Goal: Information Seeking & Learning: Learn about a topic

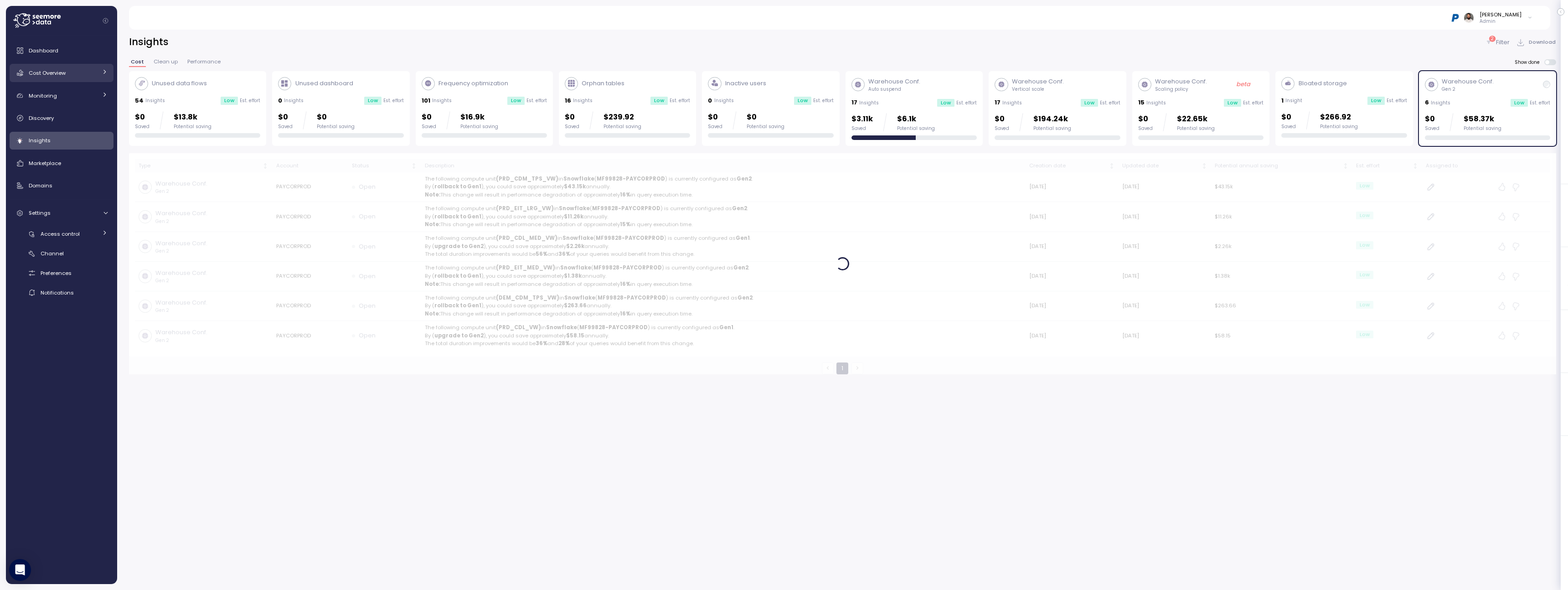
click at [89, 66] on link "Cost Overview" at bounding box center [61, 73] width 104 height 18
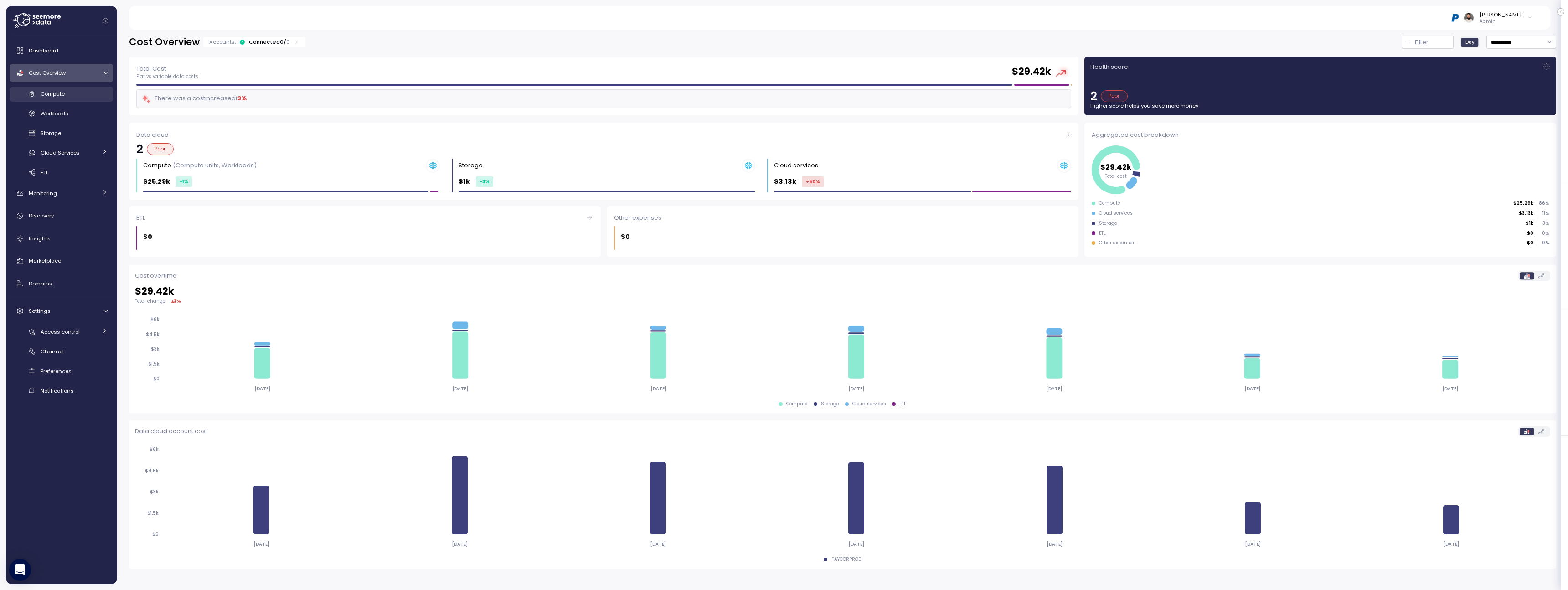
click at [81, 96] on div "Compute" at bounding box center [74, 94] width 67 height 9
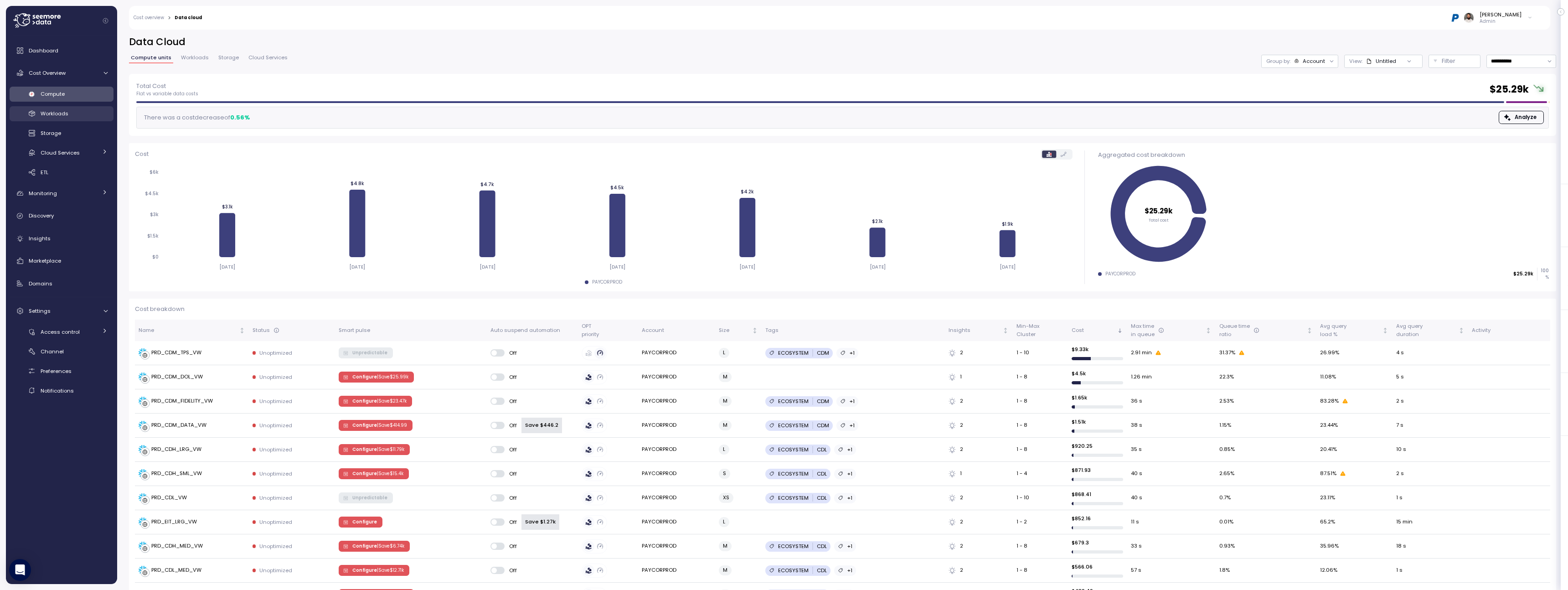
click at [76, 120] on link "Workloads" at bounding box center [61, 113] width 104 height 15
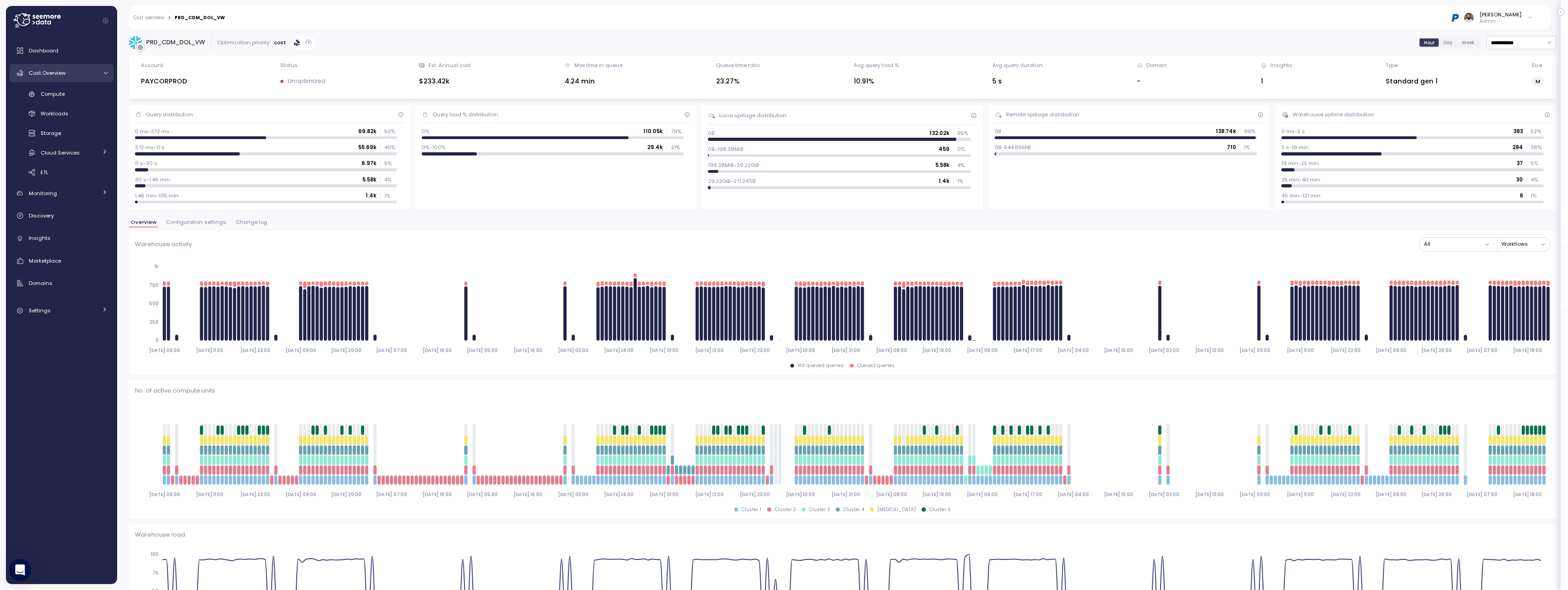
click at [85, 77] on div "Cost Overview" at bounding box center [63, 72] width 68 height 9
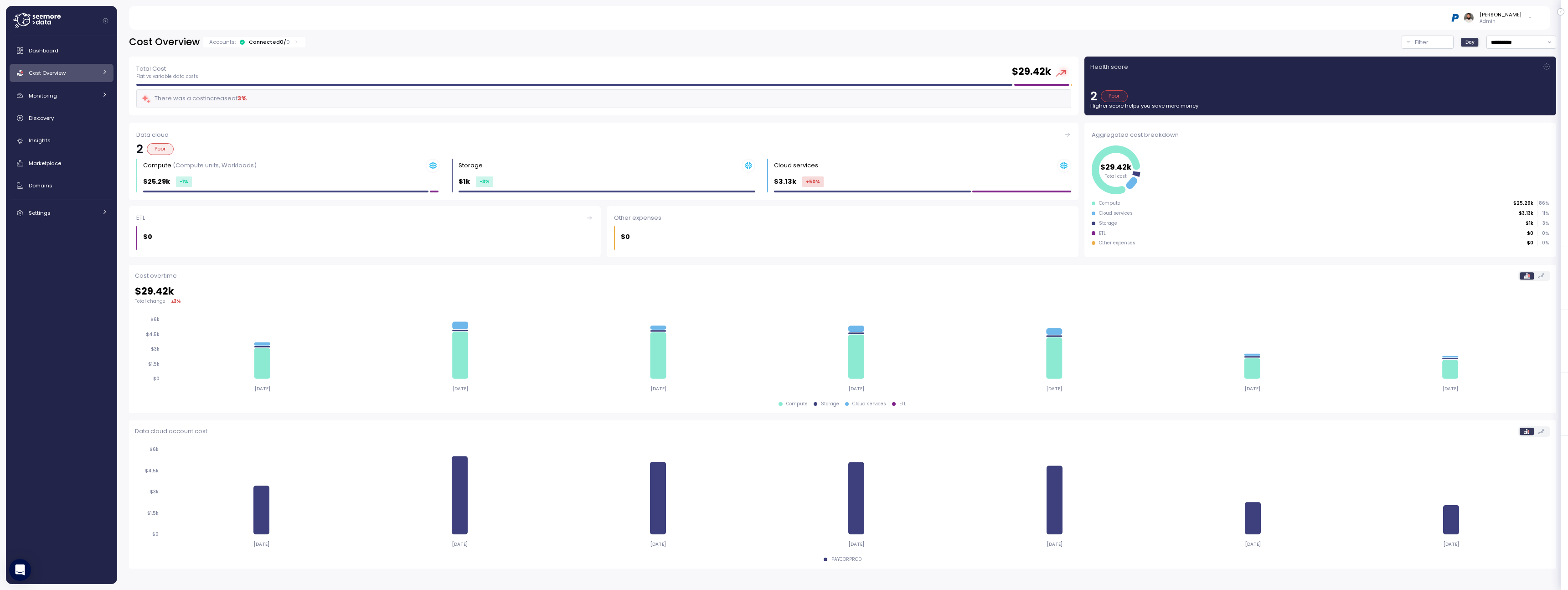
click at [85, 77] on div "Cost Overview" at bounding box center [63, 72] width 68 height 9
click at [82, 94] on div "Compute" at bounding box center [74, 94] width 67 height 9
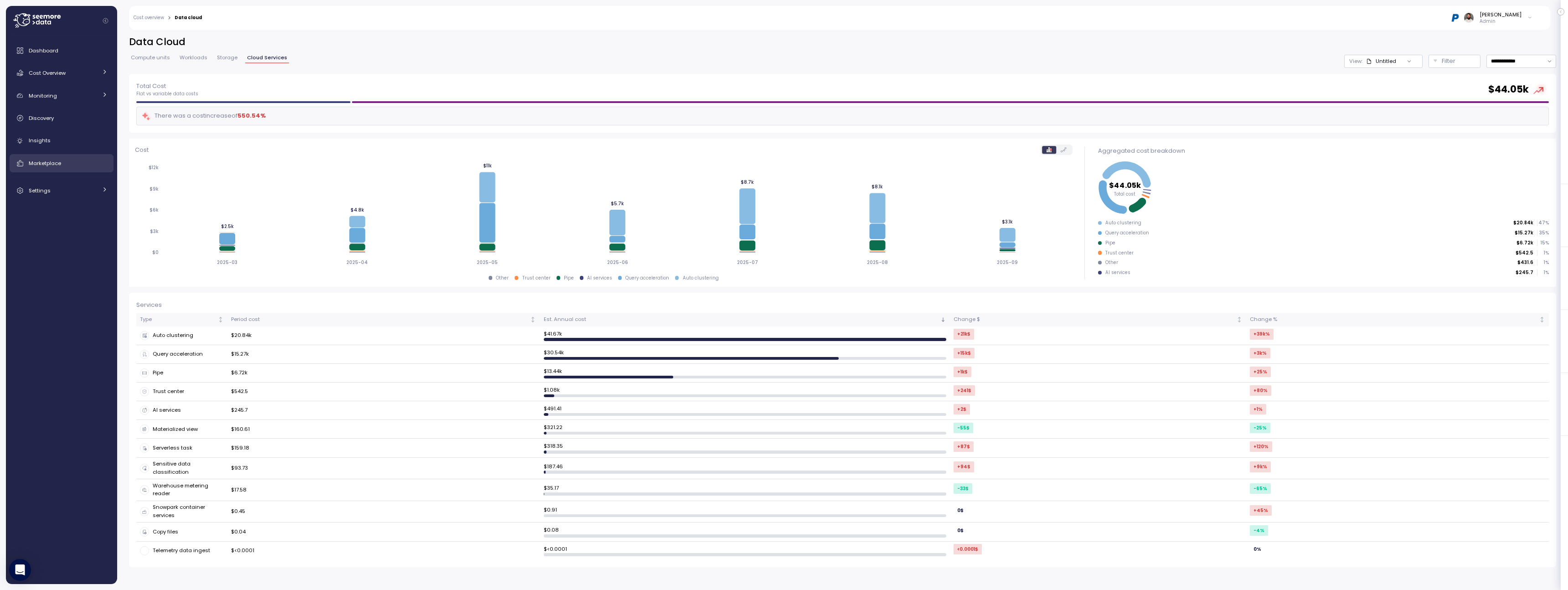
click at [89, 164] on div "Marketplace" at bounding box center [68, 163] width 79 height 9
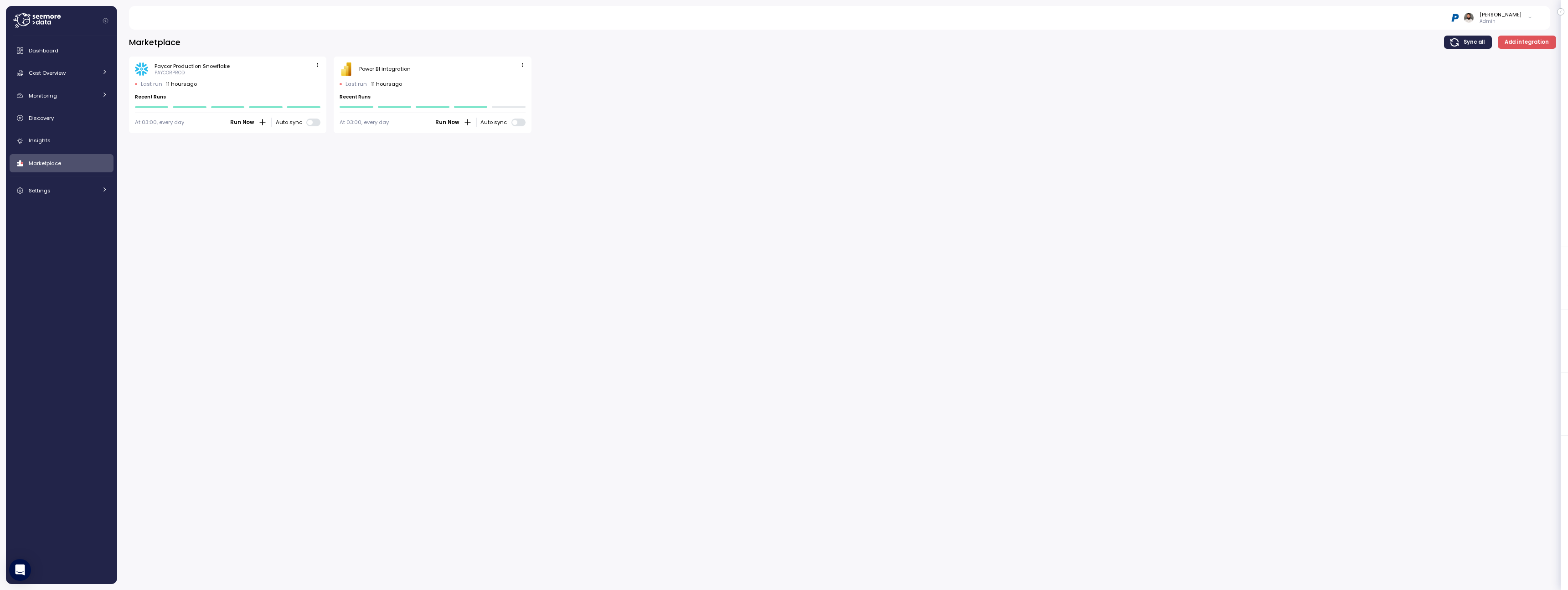
click at [457, 122] on span "Run Now" at bounding box center [447, 122] width 24 height 9
click at [96, 76] on div "Cost Overview" at bounding box center [63, 72] width 68 height 9
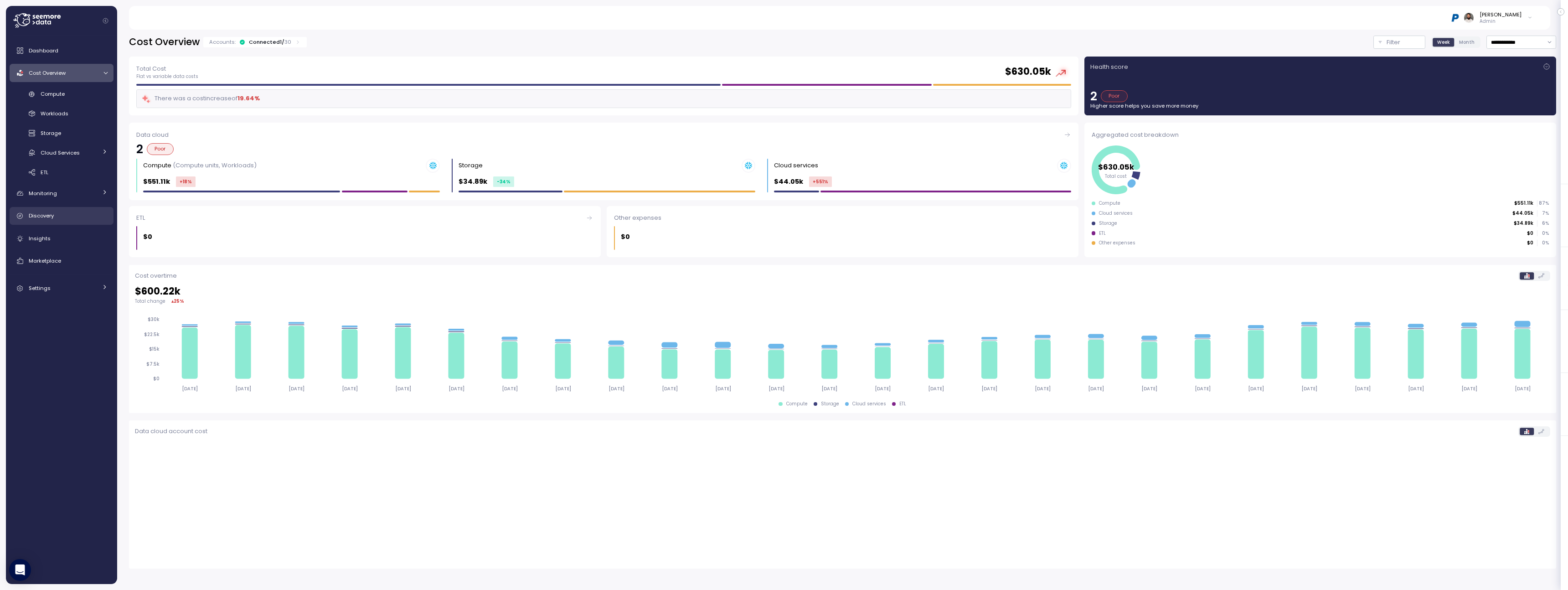
click at [61, 219] on div "Discovery" at bounding box center [68, 216] width 79 height 9
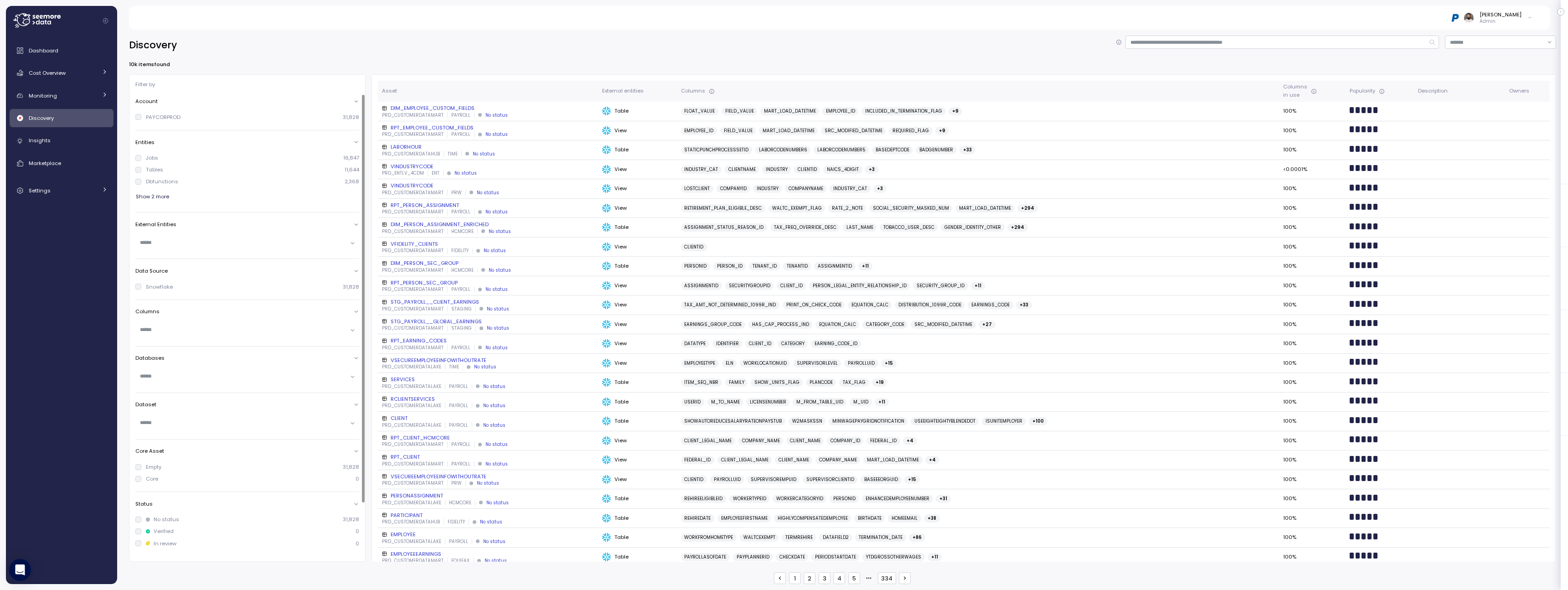
click at [161, 288] on div "Snowflake" at bounding box center [159, 287] width 27 height 7
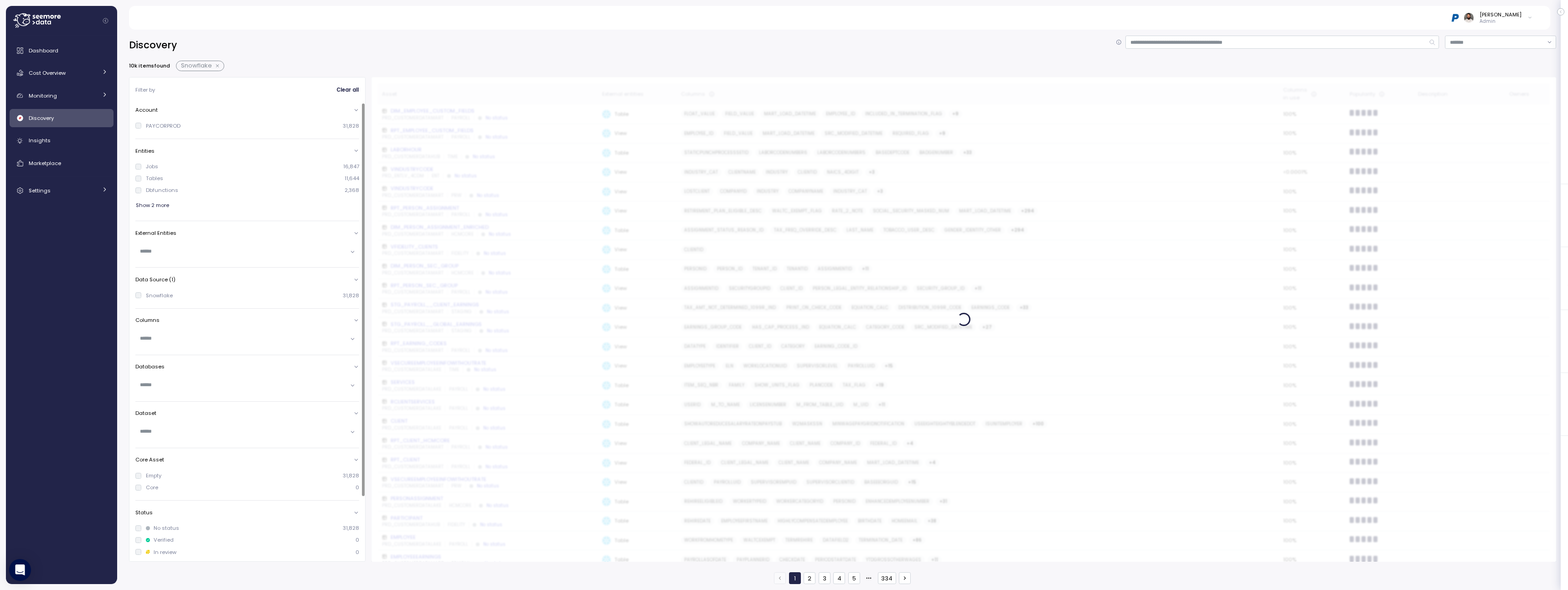
click at [160, 293] on div "Snowflake" at bounding box center [159, 295] width 27 height 7
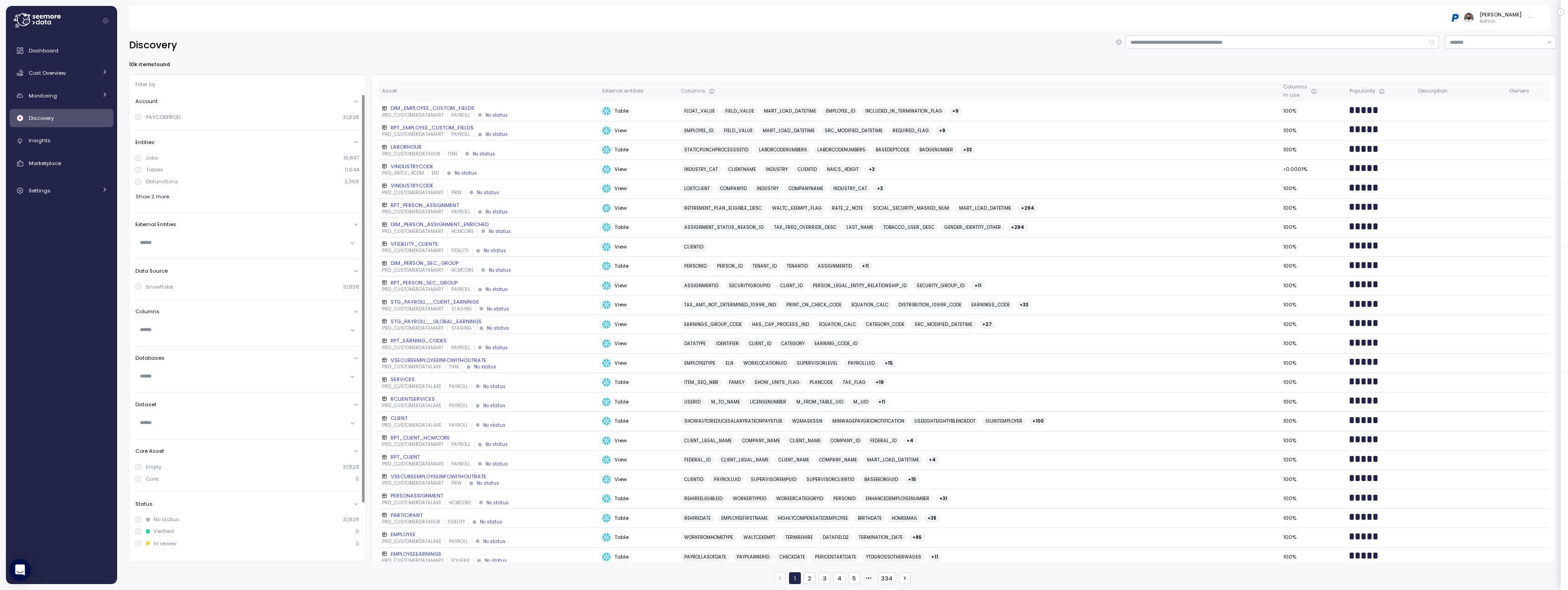
click at [159, 329] on input "text" at bounding box center [243, 329] width 207 height 8
click at [225, 48] on div "Discovery" at bounding box center [842, 44] width 1427 height 19
click at [88, 99] on div "Monitoring" at bounding box center [63, 96] width 68 height 9
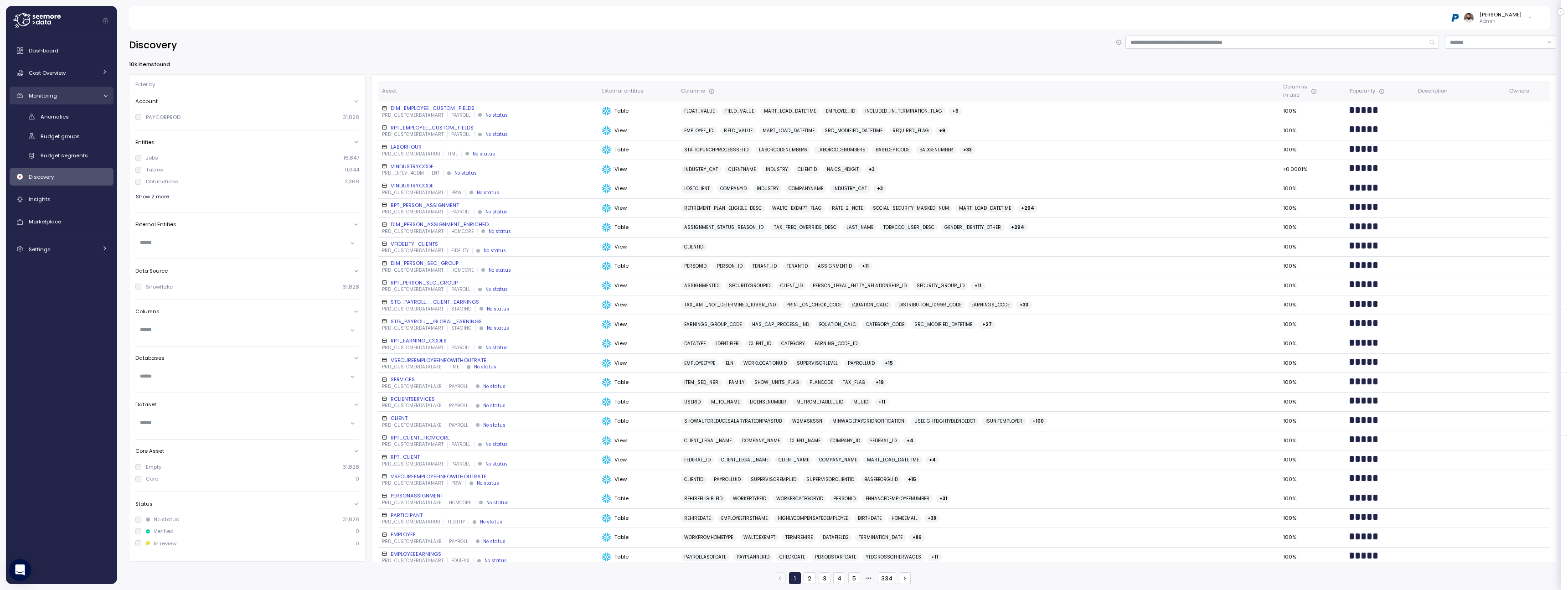
click at [89, 99] on div "Monitoring" at bounding box center [63, 96] width 68 height 9
click at [88, 83] on div "Dashboard Cost Overview Compute Workloads Storage Cloud Services Clustering col…" at bounding box center [61, 150] width 104 height 217
click at [88, 77] on div "Cost Overview" at bounding box center [63, 72] width 68 height 9
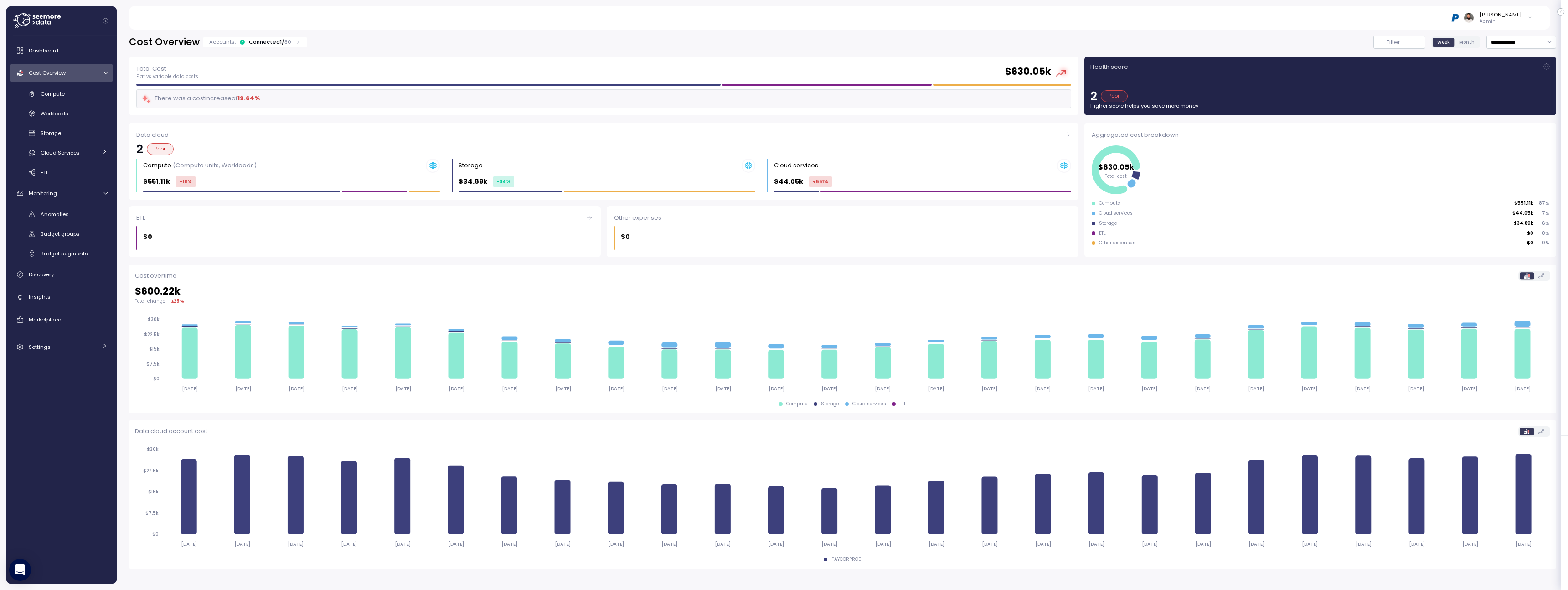
click at [89, 76] on div "Cost Overview" at bounding box center [63, 72] width 68 height 9
click at [83, 136] on div "Budget groups" at bounding box center [74, 136] width 67 height 9
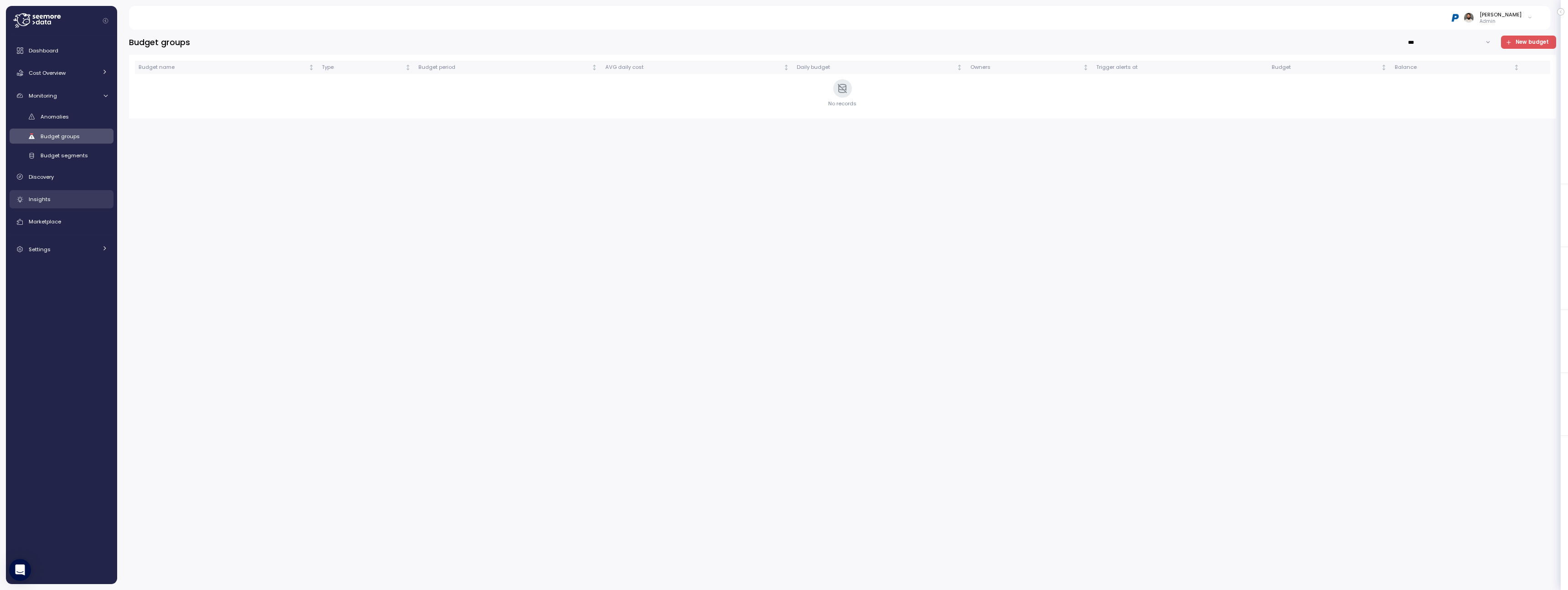
click at [57, 199] on div "Insights" at bounding box center [68, 199] width 79 height 9
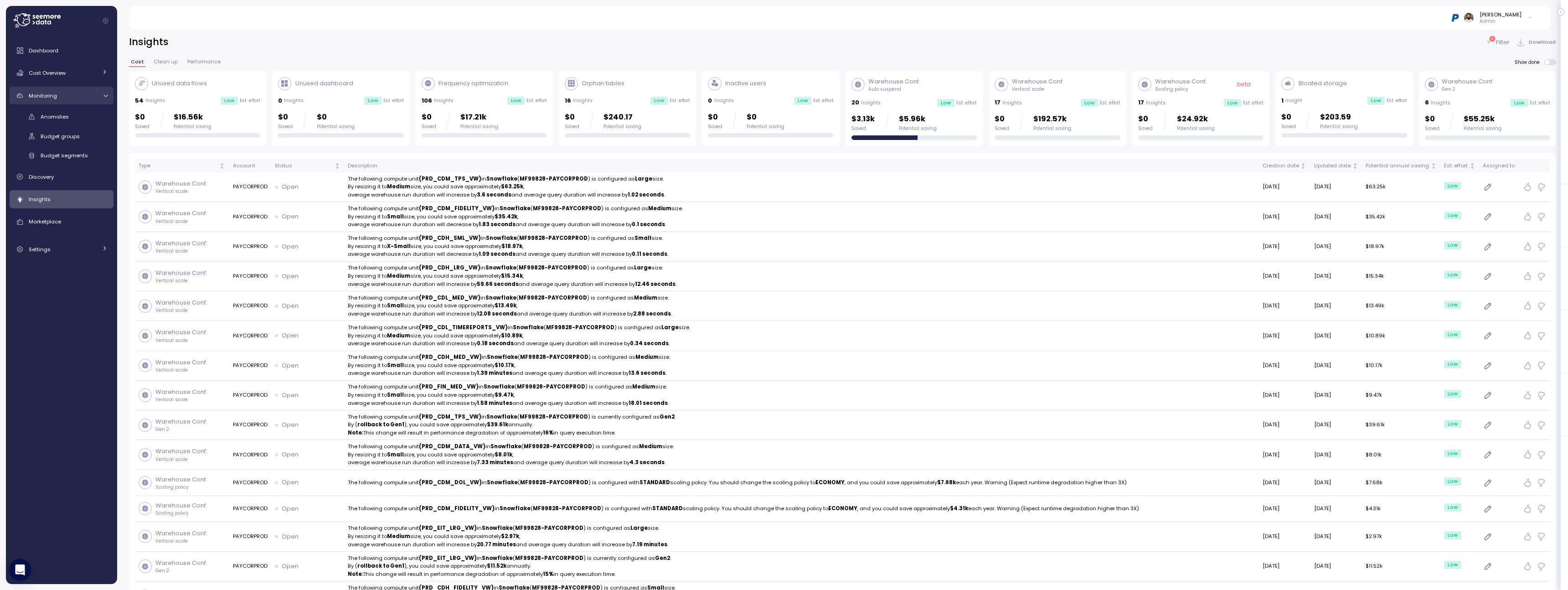
click at [81, 97] on div "Monitoring" at bounding box center [63, 96] width 68 height 9
click at [80, 80] on link "Cost Overview" at bounding box center [61, 73] width 104 height 18
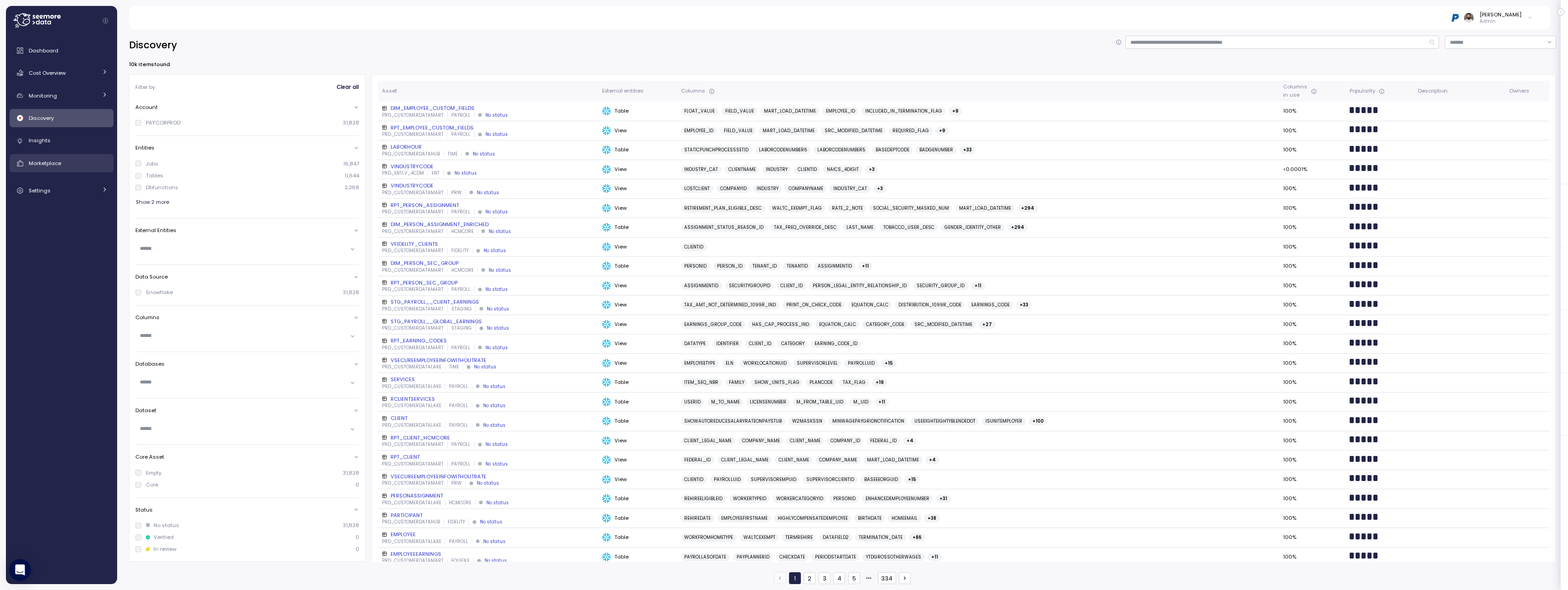
click at [76, 161] on div "Marketplace" at bounding box center [68, 163] width 79 height 9
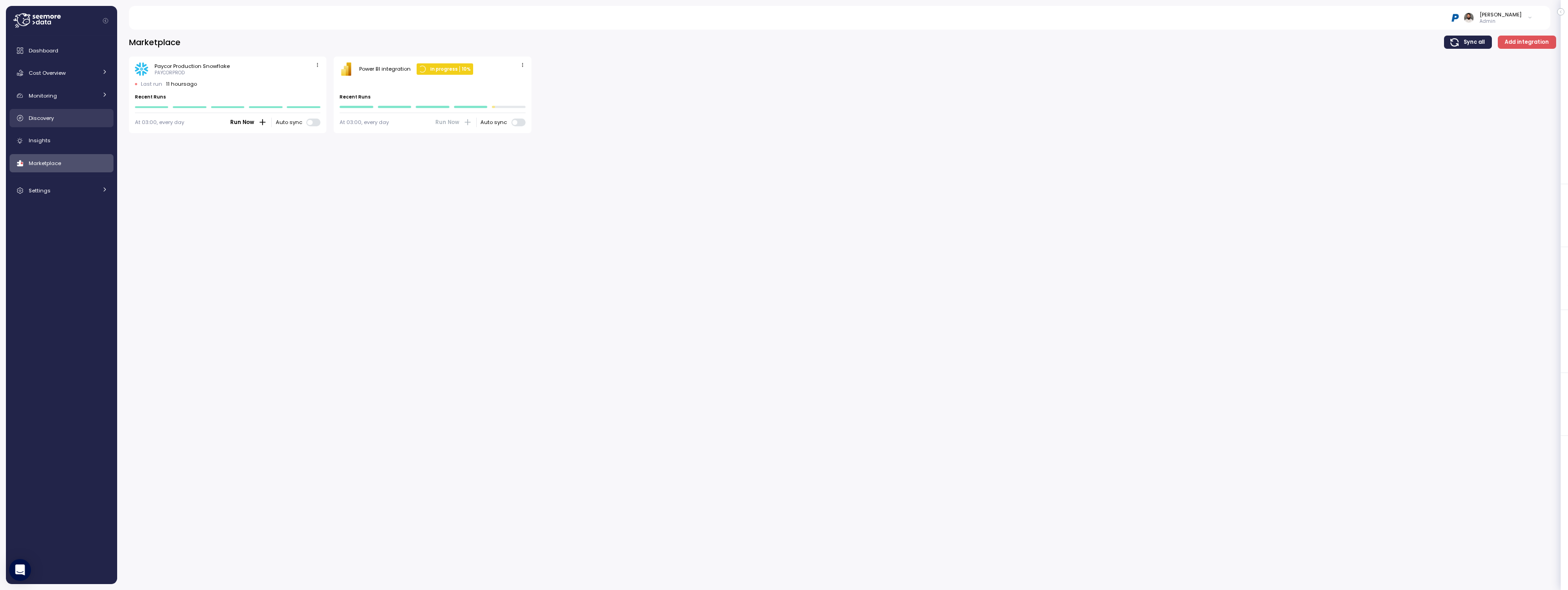
click at [76, 118] on div "Discovery" at bounding box center [68, 118] width 79 height 9
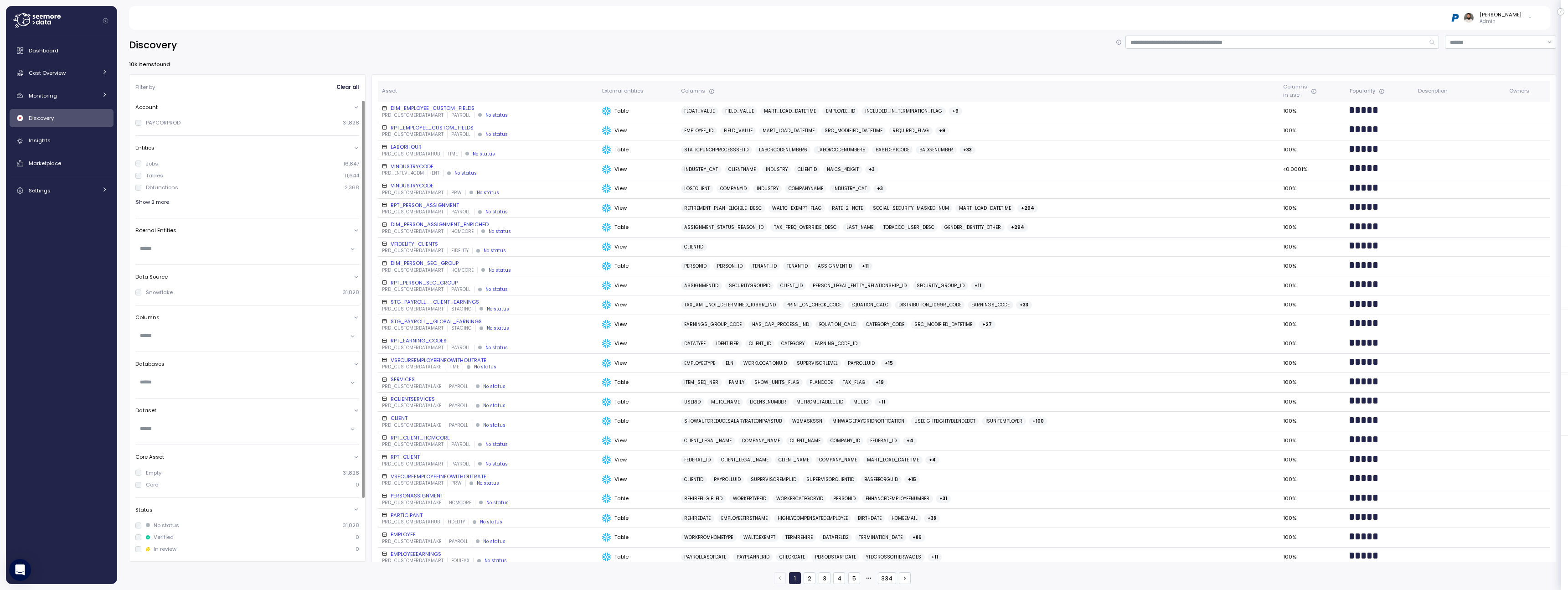
click at [221, 346] on div at bounding box center [247, 336] width 224 height 23
click at [220, 322] on div "Columns" at bounding box center [247, 328] width 224 height 37
click at [220, 331] on input "text" at bounding box center [243, 335] width 207 height 8
click at [222, 330] on div at bounding box center [247, 336] width 224 height 13
click at [223, 310] on div "Columns" at bounding box center [247, 328] width 224 height 37
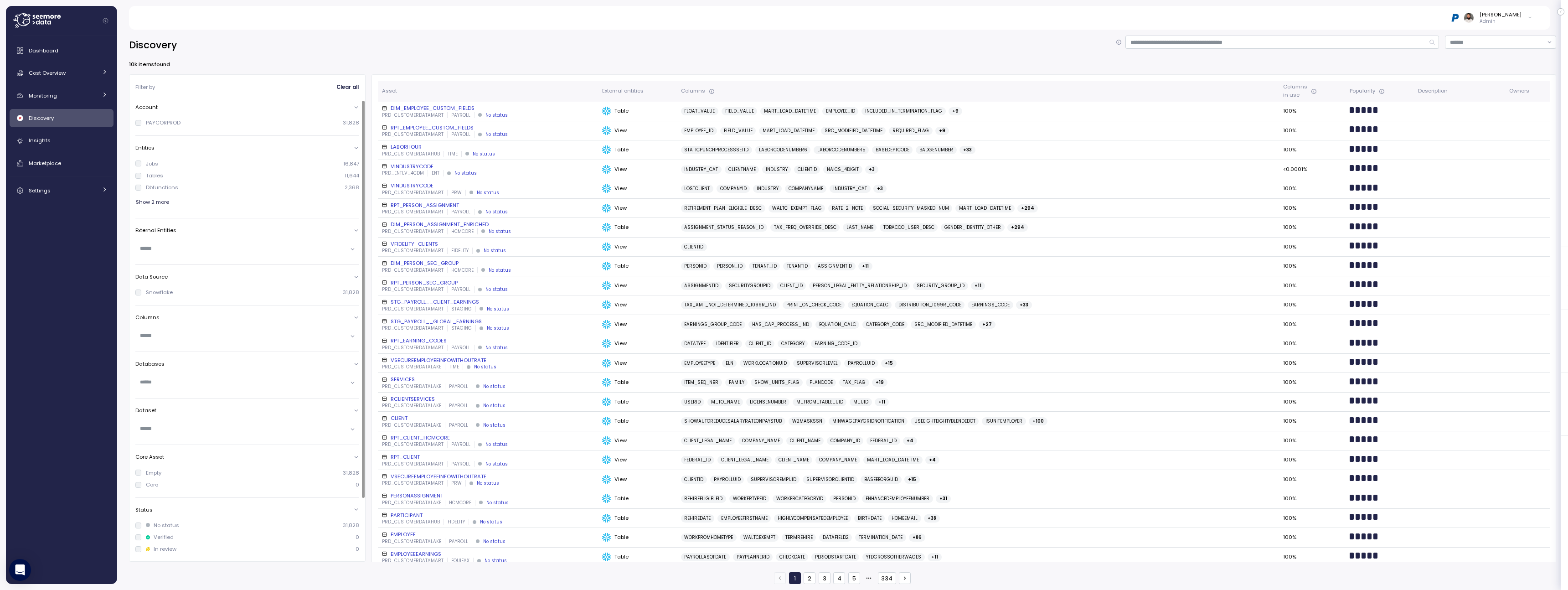
click at [203, 376] on div at bounding box center [247, 383] width 224 height 13
click at [71, 80] on link "Cost Overview" at bounding box center [61, 73] width 104 height 18
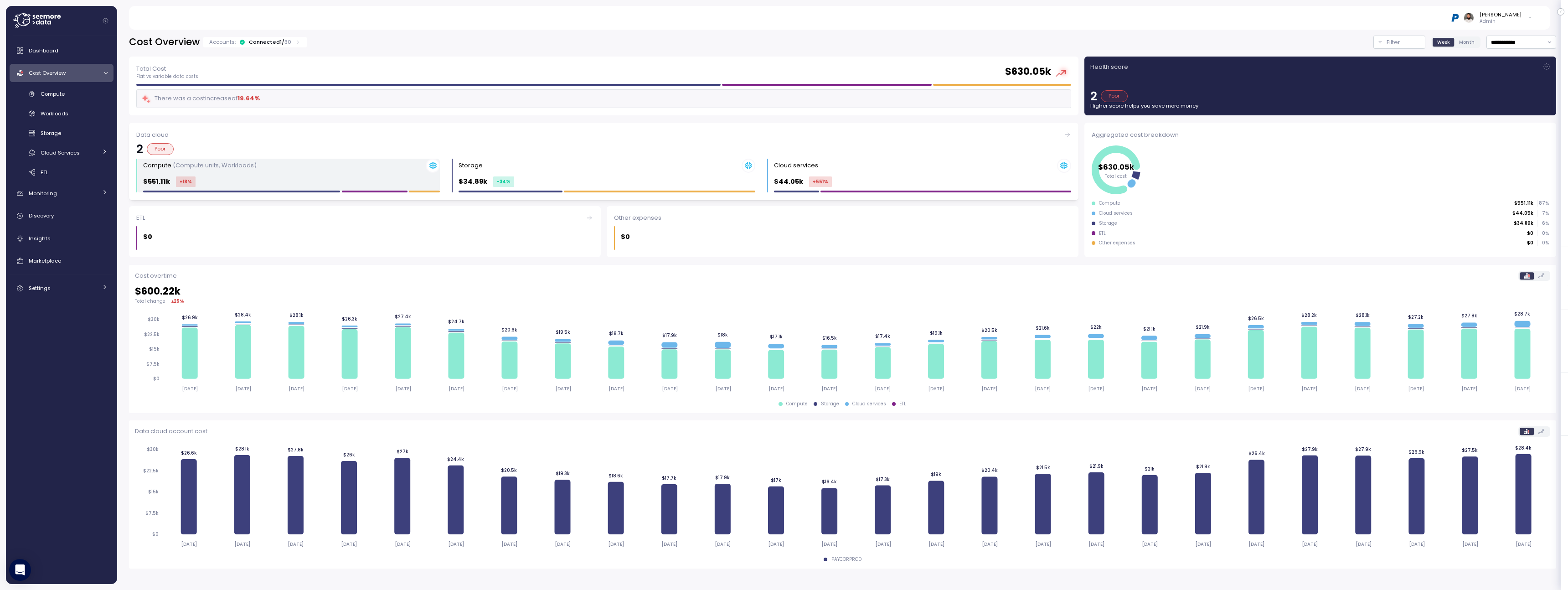
click at [147, 175] on div "Compute (Compute units, Workloads) $551.11k +18 %" at bounding box center [291, 176] width 296 height 34
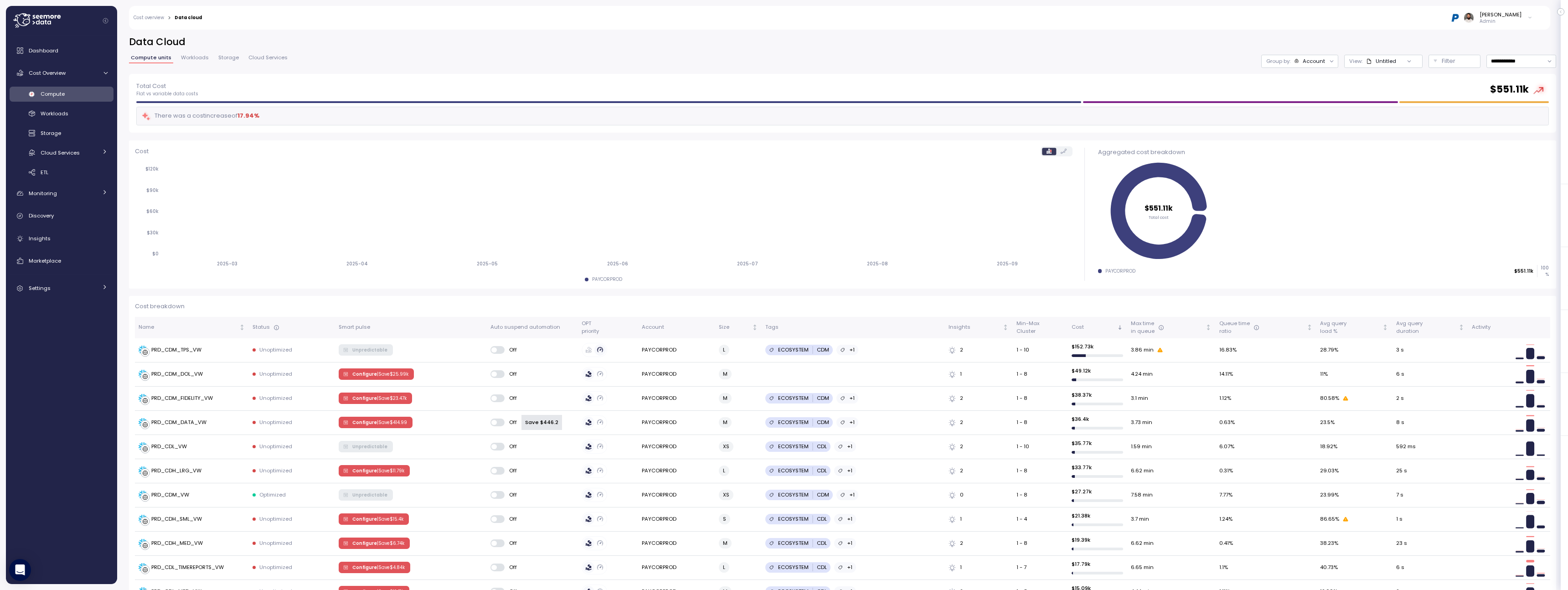
scroll to position [13, 0]
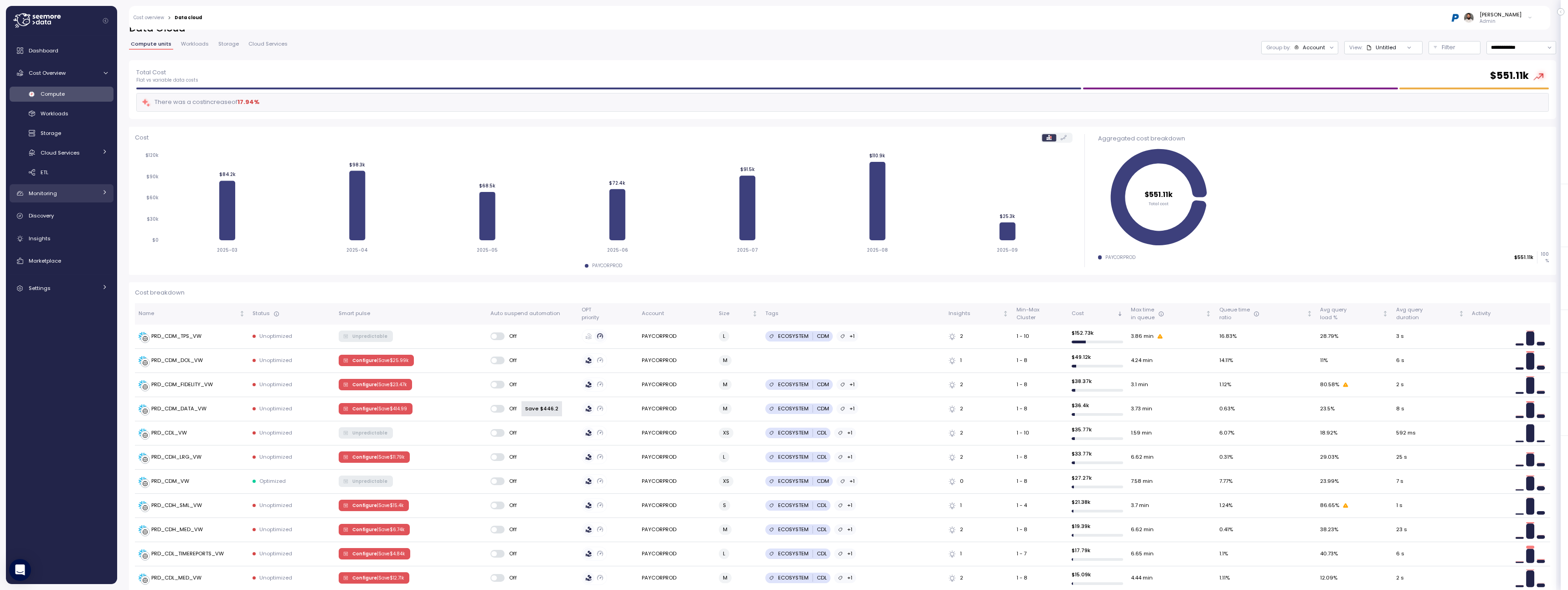
click at [63, 192] on div "Monitoring" at bounding box center [63, 193] width 68 height 9
click at [68, 220] on link "Anomalies" at bounding box center [61, 214] width 104 height 15
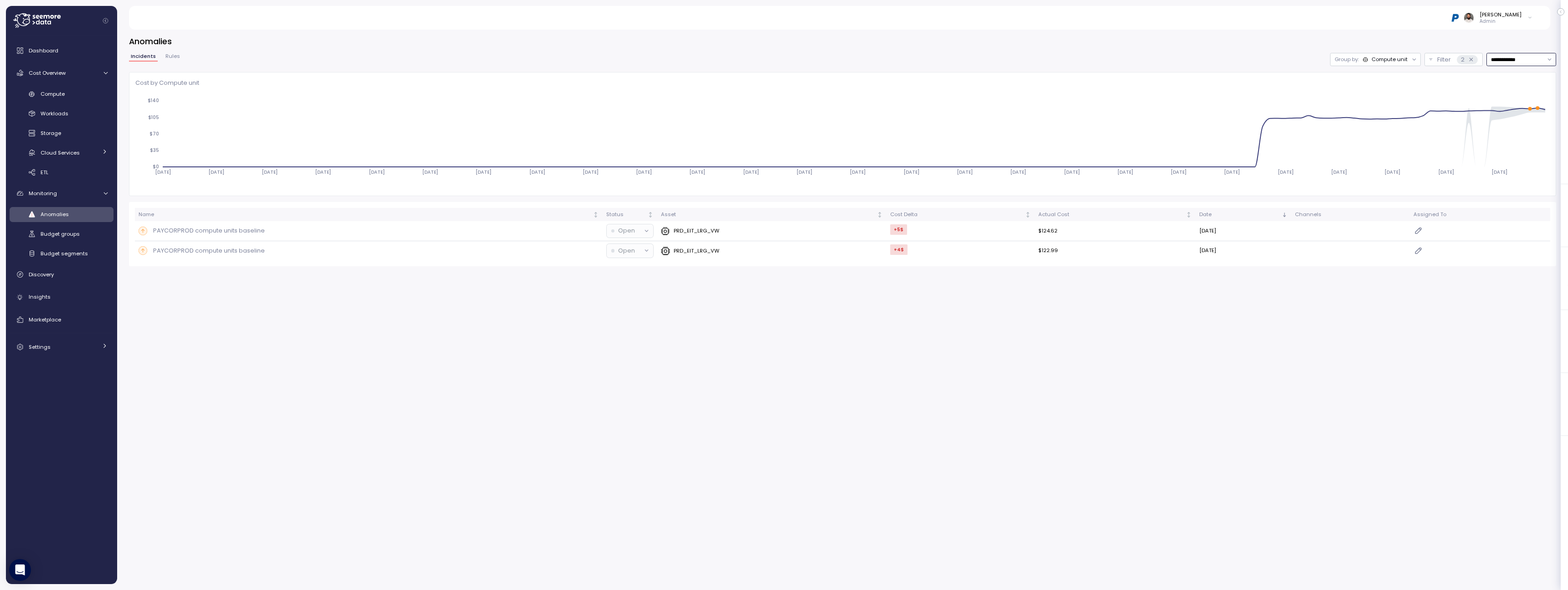
click at [1520, 58] on input "**********" at bounding box center [1521, 60] width 70 height 13
click at [1516, 99] on div "Last 7 days" at bounding box center [1516, 102] width 30 height 7
type input "**********"
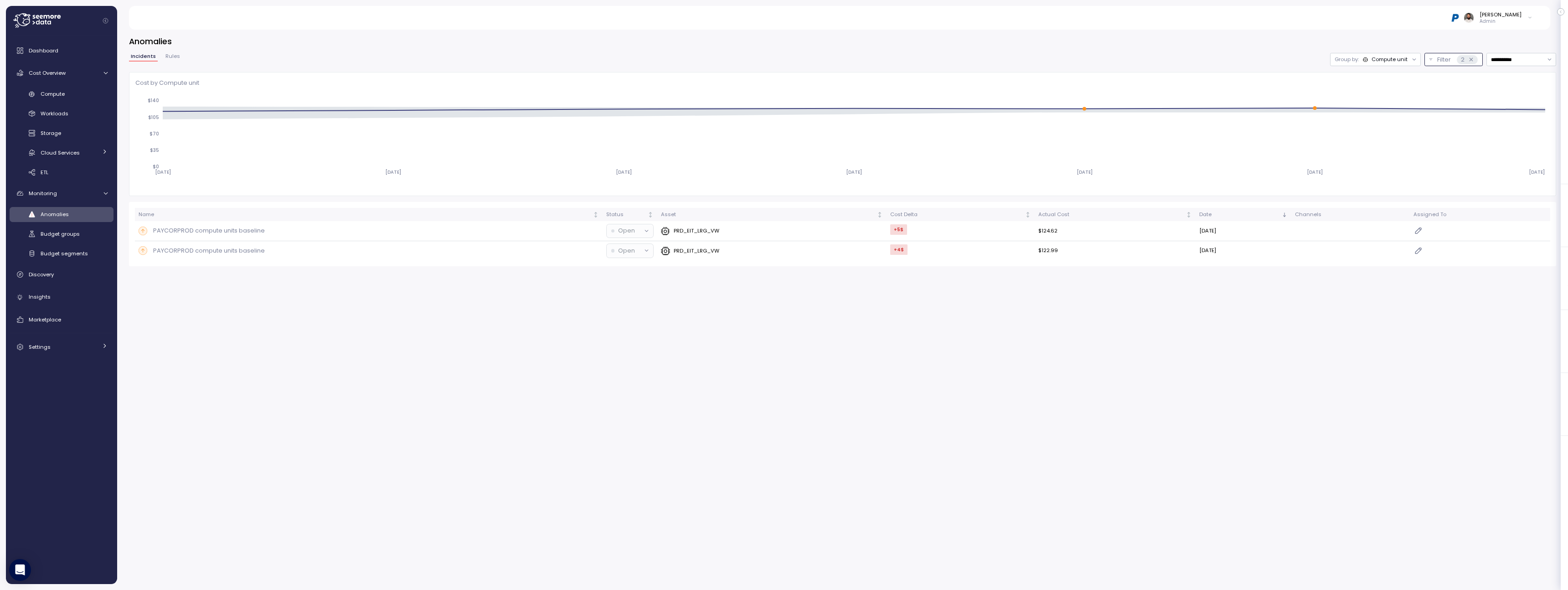
click at [1472, 57] on icon at bounding box center [1471, 60] width 6 height 6
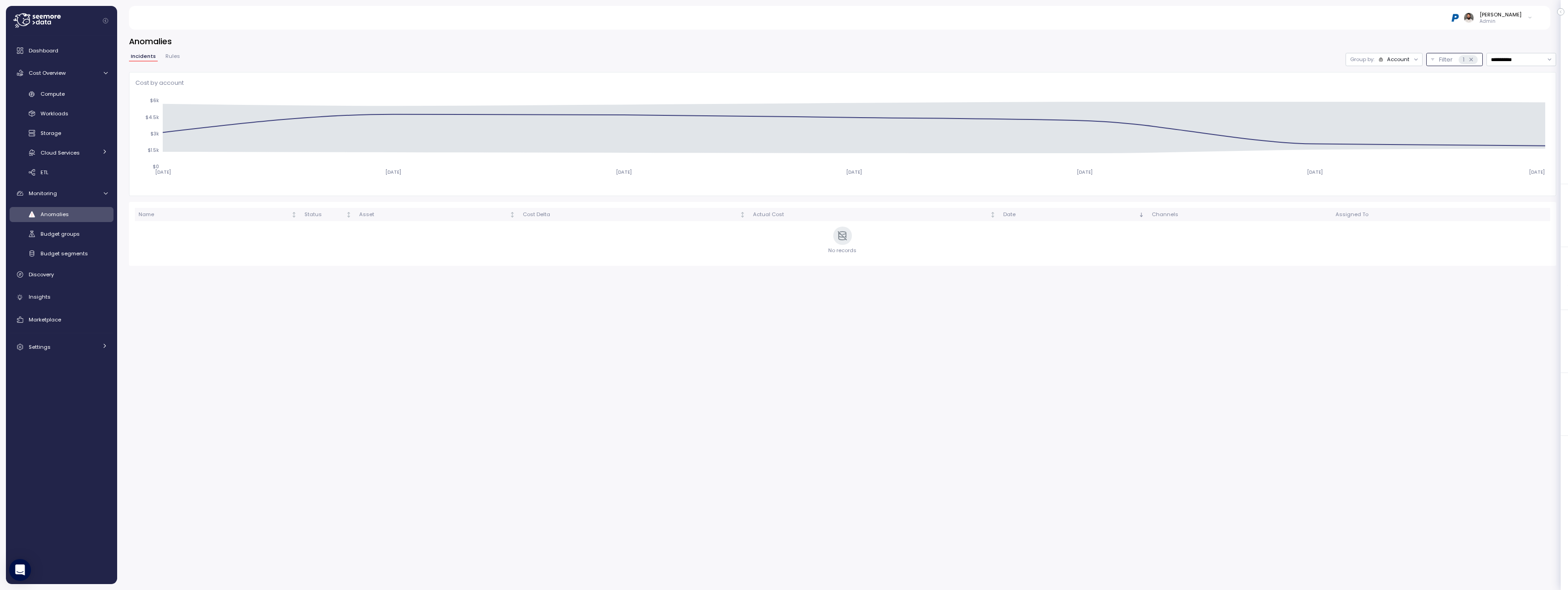
click at [1403, 58] on div "Account" at bounding box center [1398, 59] width 23 height 7
click at [1402, 90] on div "Compute unit" at bounding box center [1383, 95] width 55 height 11
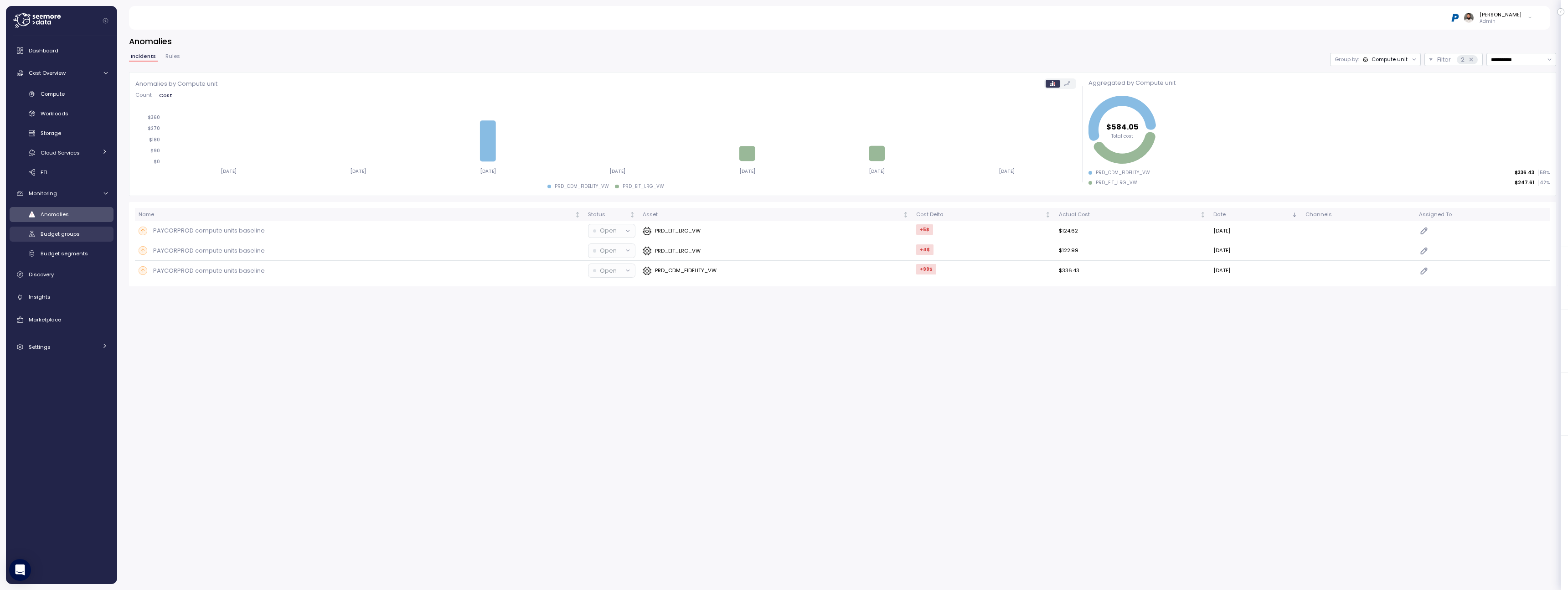
click at [96, 239] on link "Budget groups" at bounding box center [61, 234] width 104 height 15
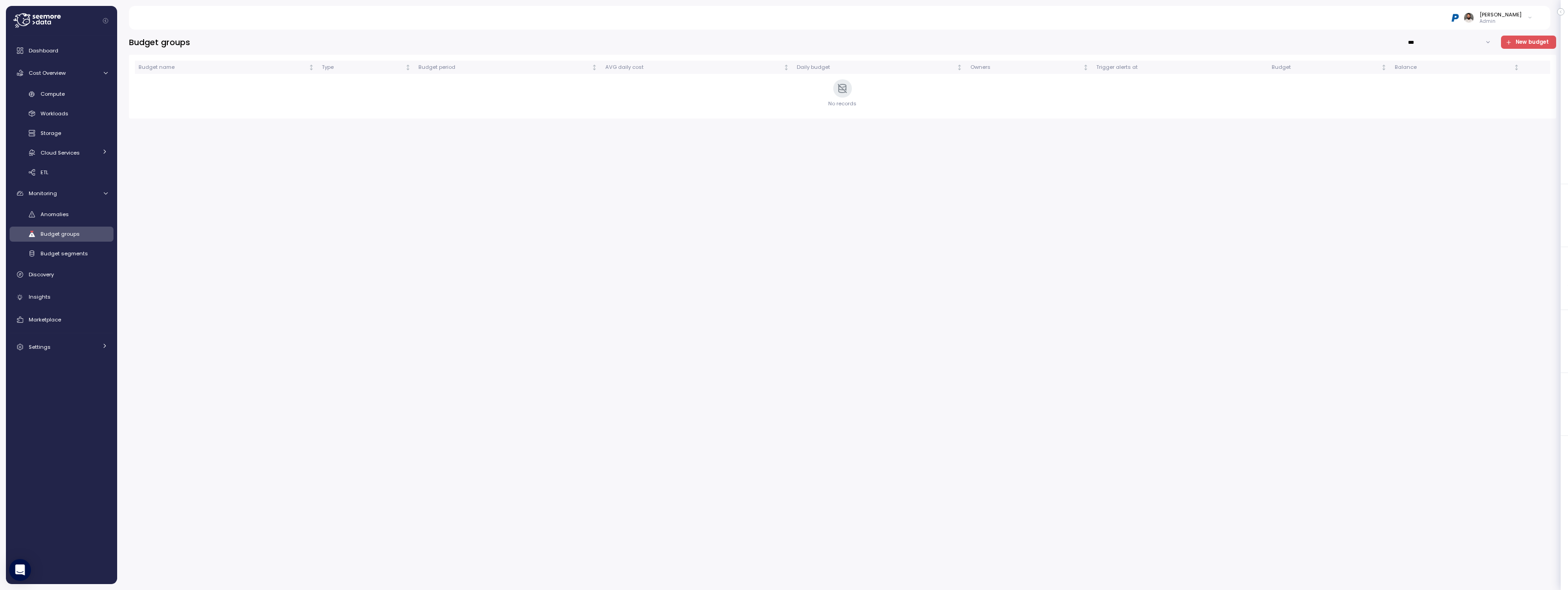
click at [89, 105] on div "Compute Workloads Storage Cloud Services Clustering columns Pipes AI Services S…" at bounding box center [61, 133] width 104 height 94
click at [90, 99] on div "Compute" at bounding box center [74, 94] width 67 height 9
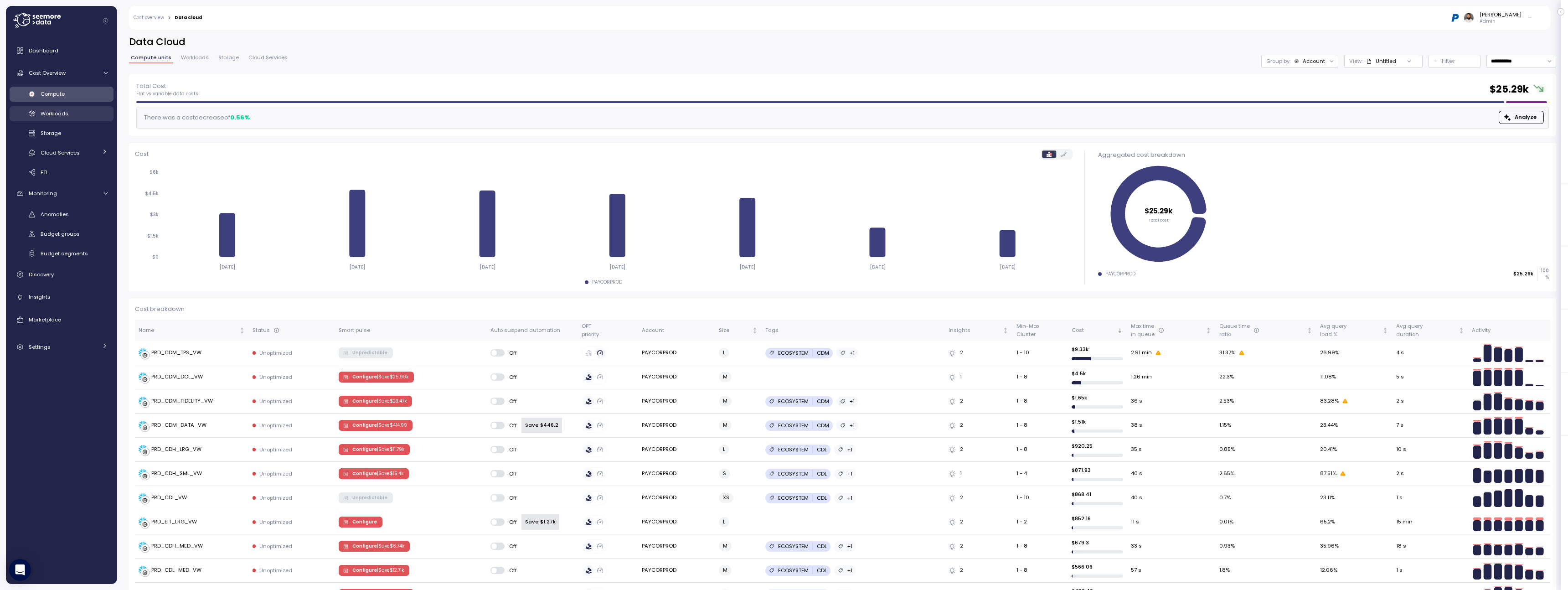
click at [90, 112] on div "Workloads" at bounding box center [74, 113] width 67 height 9
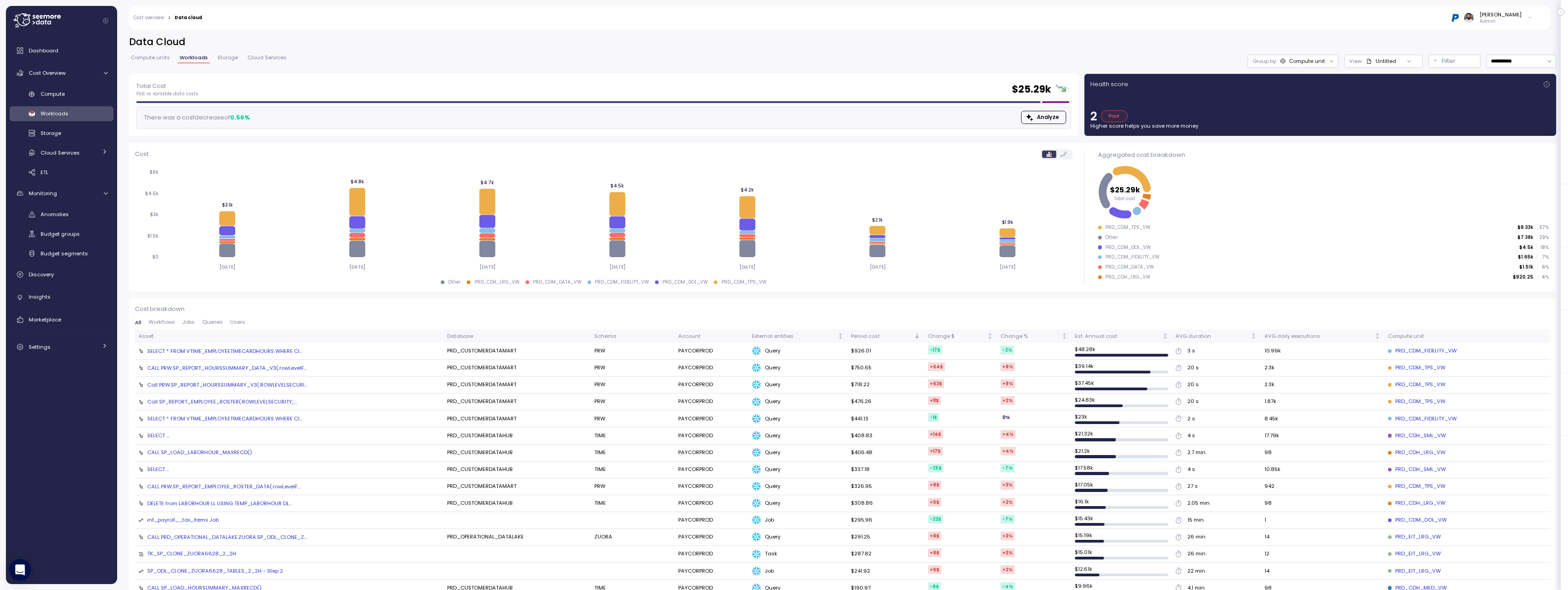
click at [1209, 98] on div "Health score 2 Poor Higher score helps you save more money" at bounding box center [1320, 105] width 460 height 50
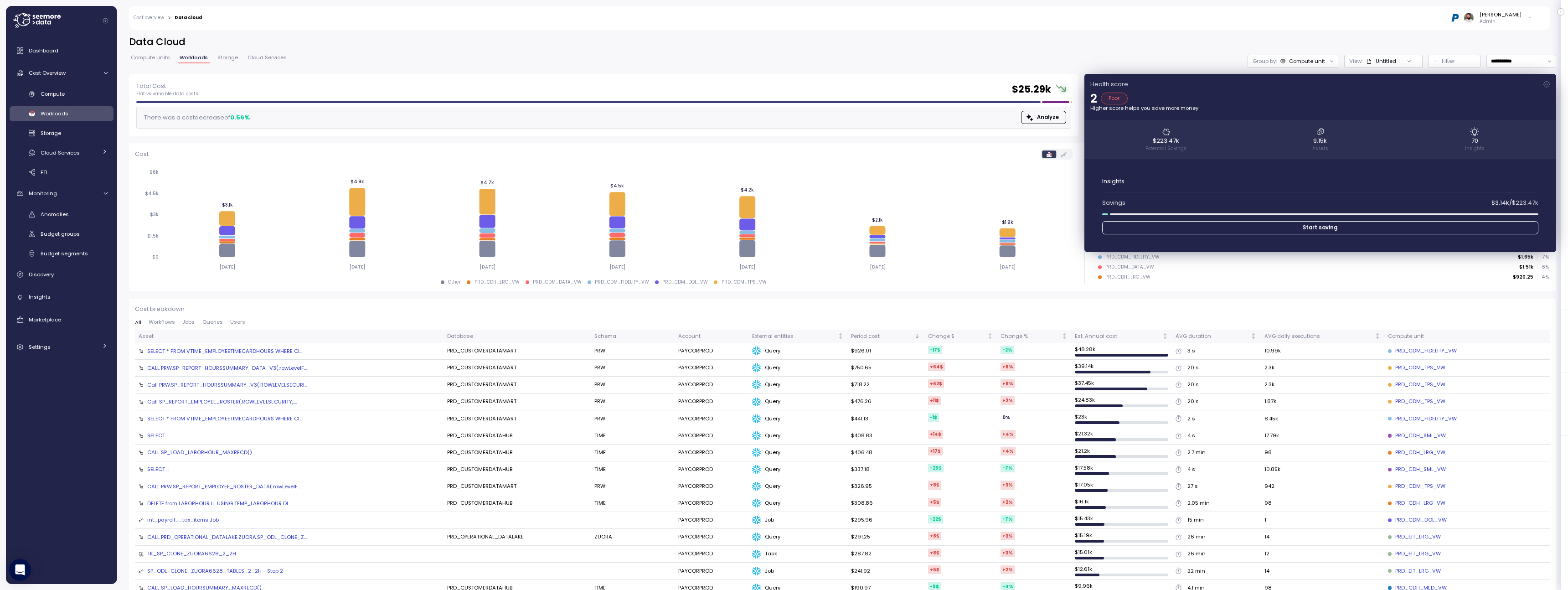
click at [1209, 98] on div "2 Poor" at bounding box center [1320, 98] width 460 height 12
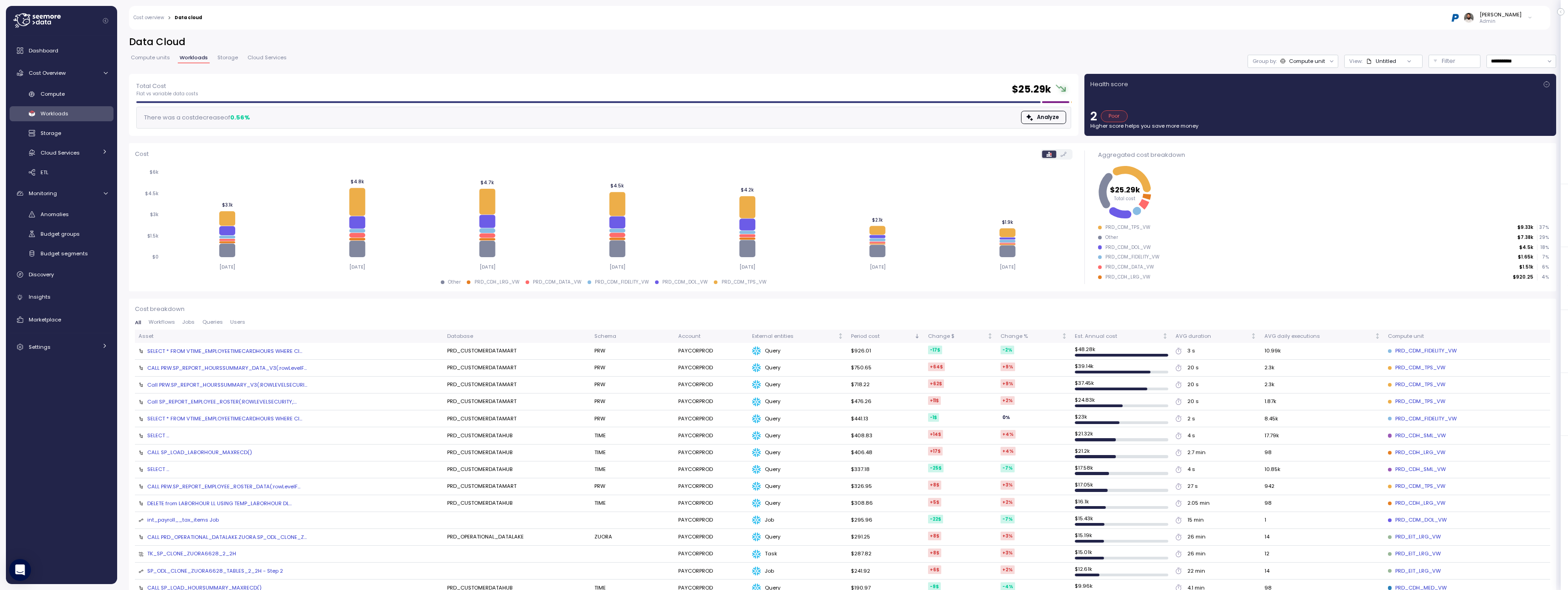
click at [1286, 64] on div "Compute unit" at bounding box center [1303, 61] width 45 height 7
click at [1287, 93] on p "Tags" at bounding box center [1290, 96] width 13 height 7
click at [1365, 59] on div "View: Untitled" at bounding box center [1373, 61] width 47 height 7
click at [1449, 63] on p "Filter" at bounding box center [1449, 61] width 13 height 9
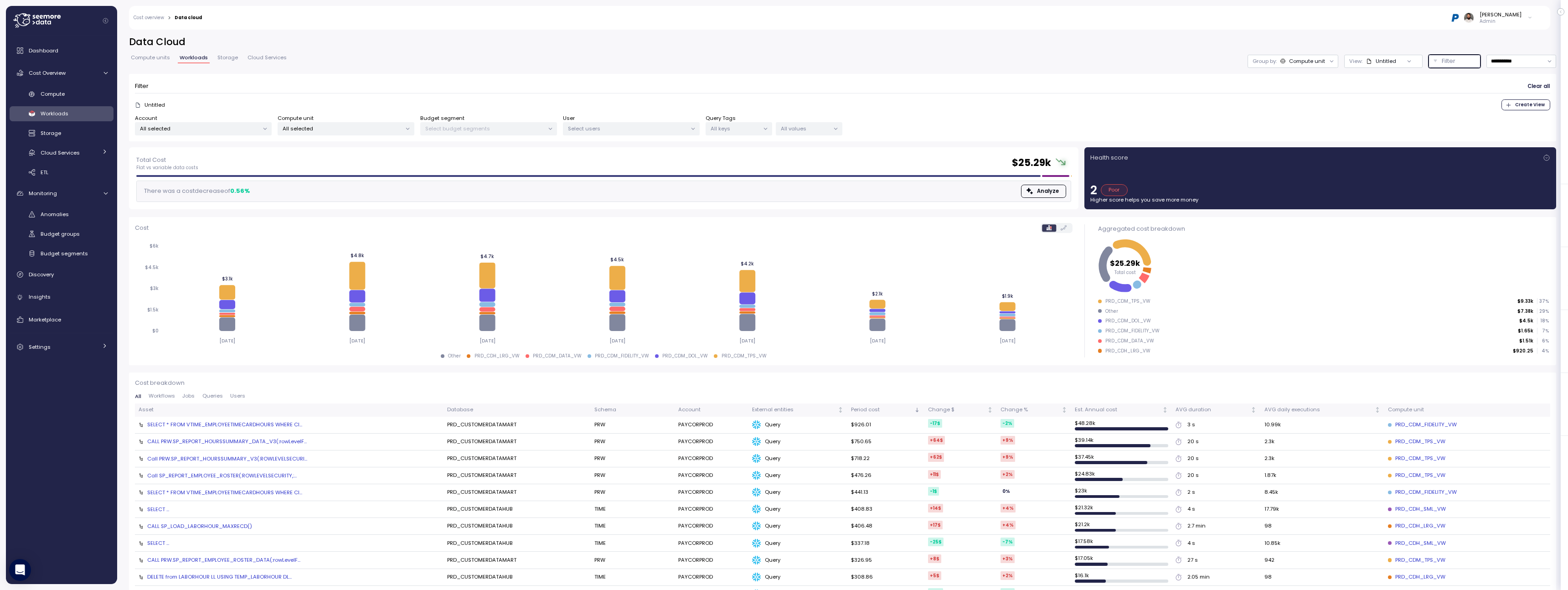
click at [801, 130] on p "All values" at bounding box center [805, 128] width 49 height 7
click at [805, 178] on div "Integration Power BI only" at bounding box center [808, 178] width 192 height 11
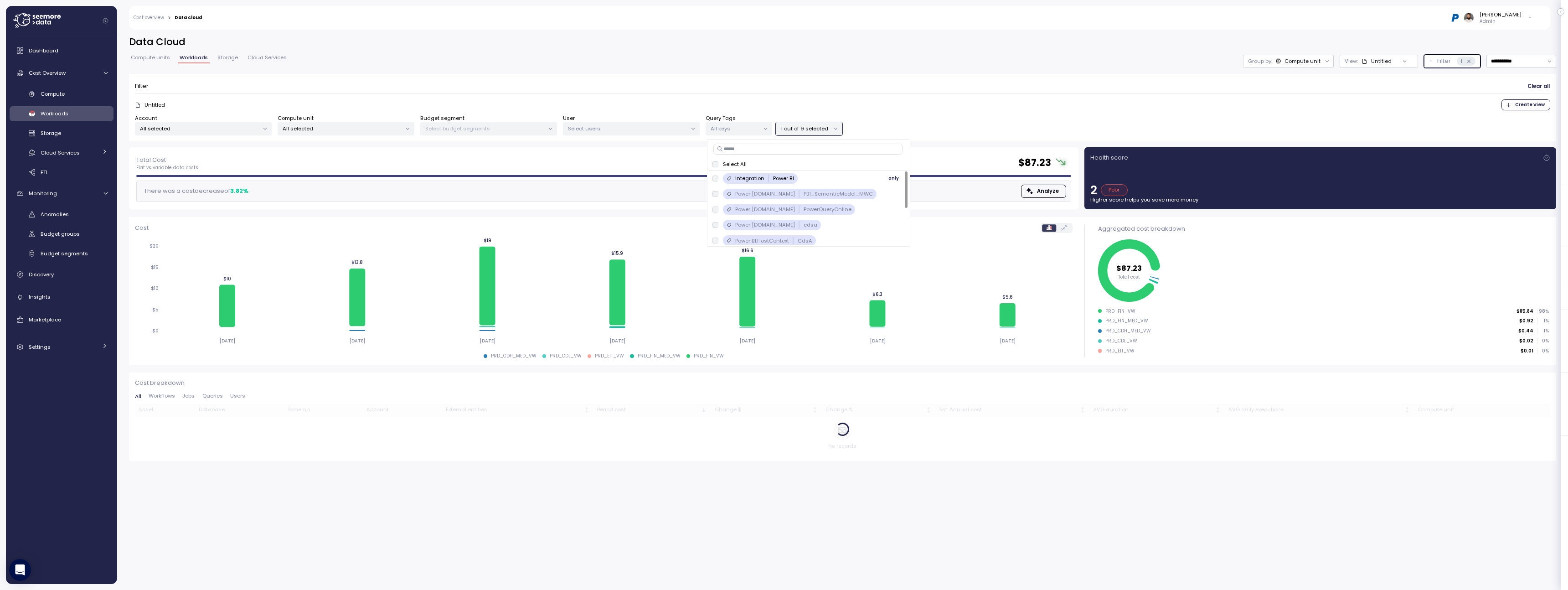
click at [805, 178] on div "Integration Power BI only" at bounding box center [808, 178] width 192 height 11
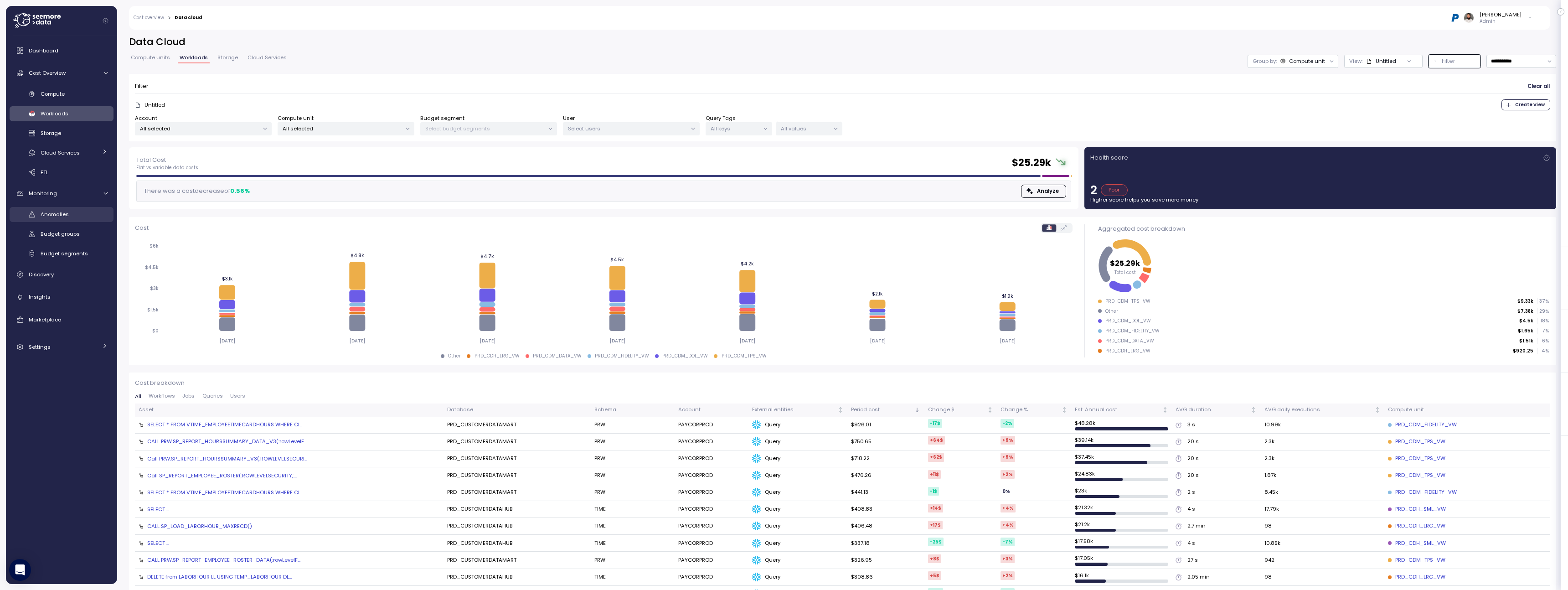
click at [85, 217] on div "Anomalies" at bounding box center [74, 214] width 67 height 9
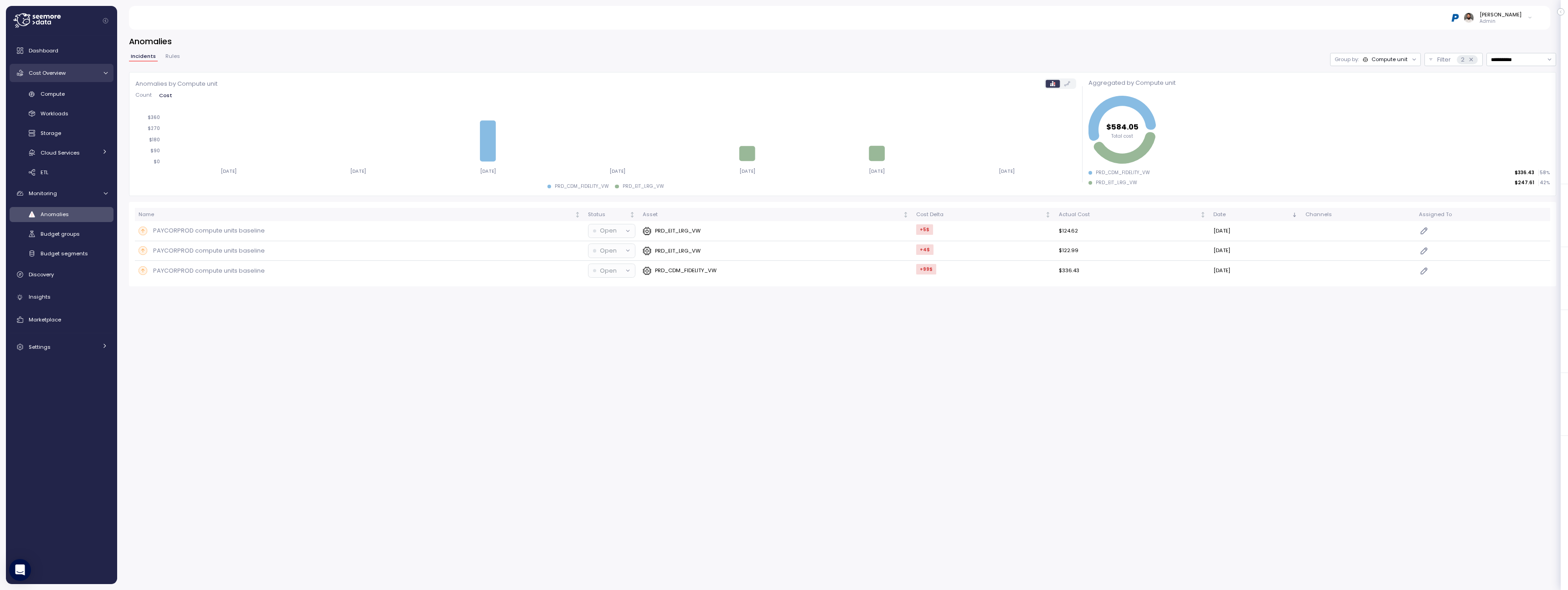
click at [74, 71] on div "Cost Overview" at bounding box center [63, 72] width 68 height 9
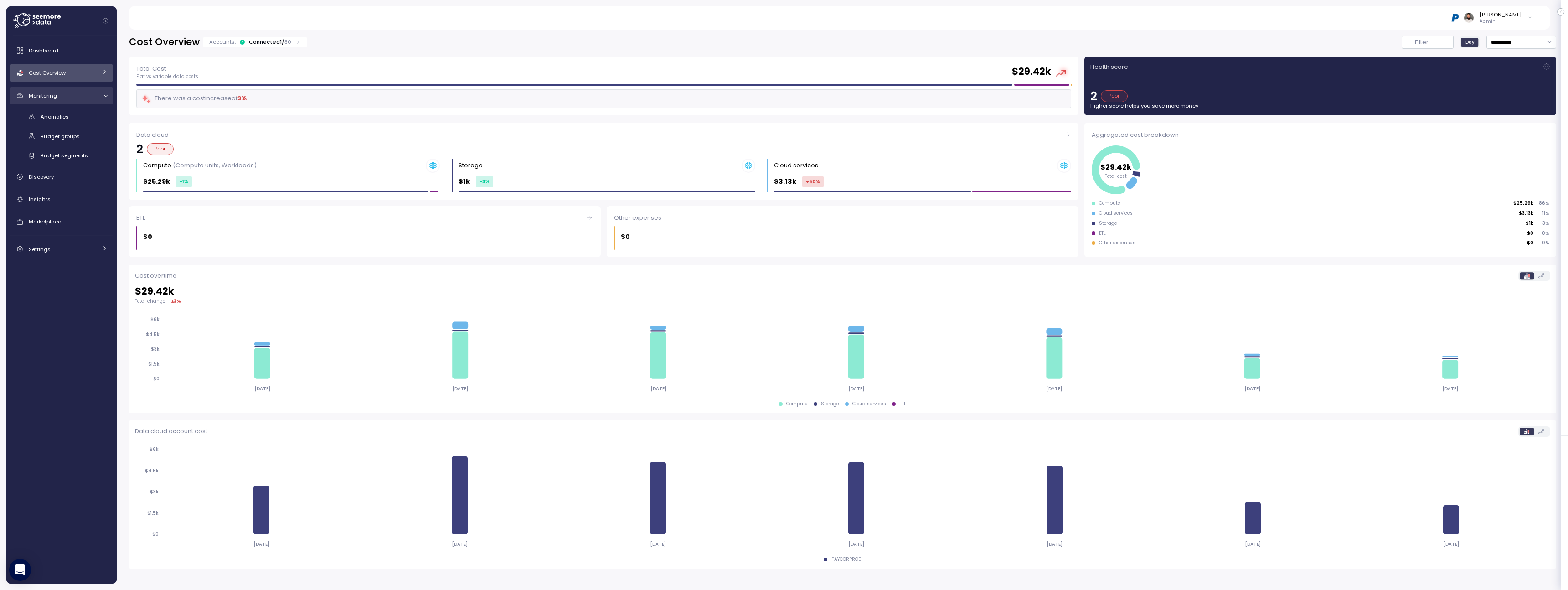
click at [74, 96] on div "Monitoring" at bounding box center [63, 96] width 68 height 9
click at [72, 170] on link "Marketplace" at bounding box center [61, 163] width 104 height 18
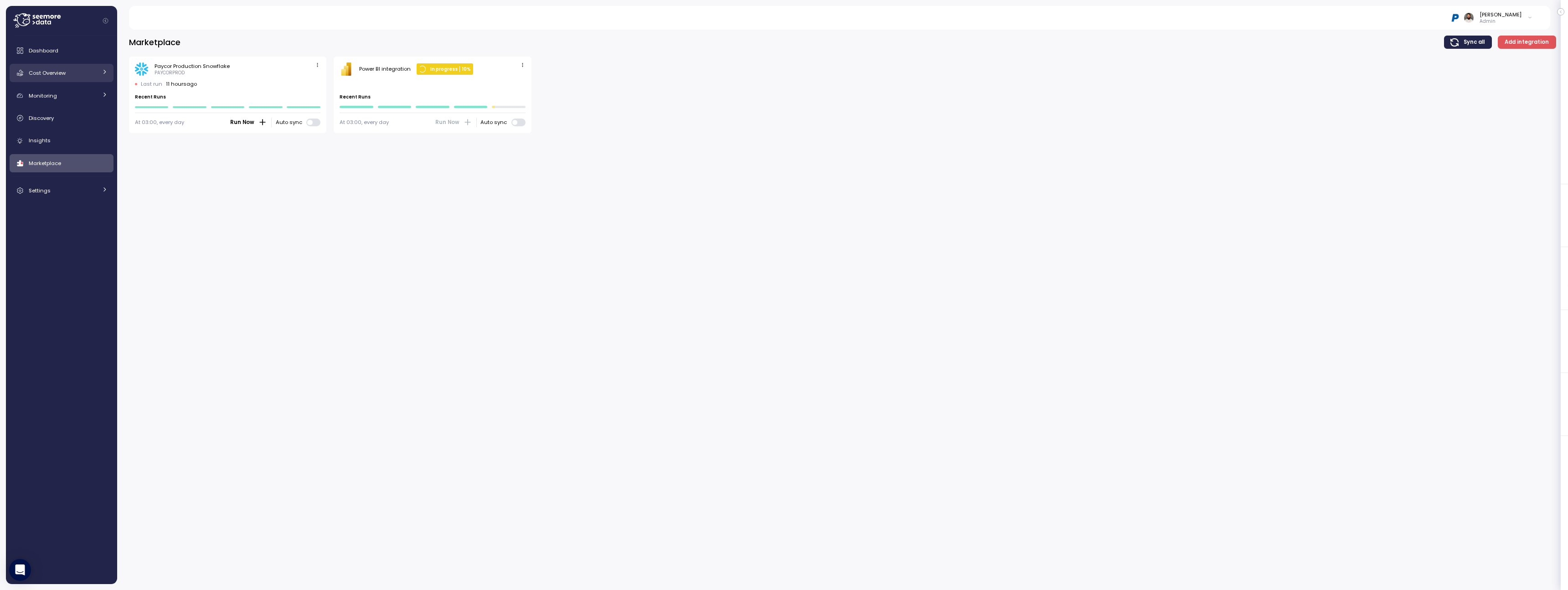
click at [77, 70] on div "Cost Overview" at bounding box center [63, 72] width 68 height 9
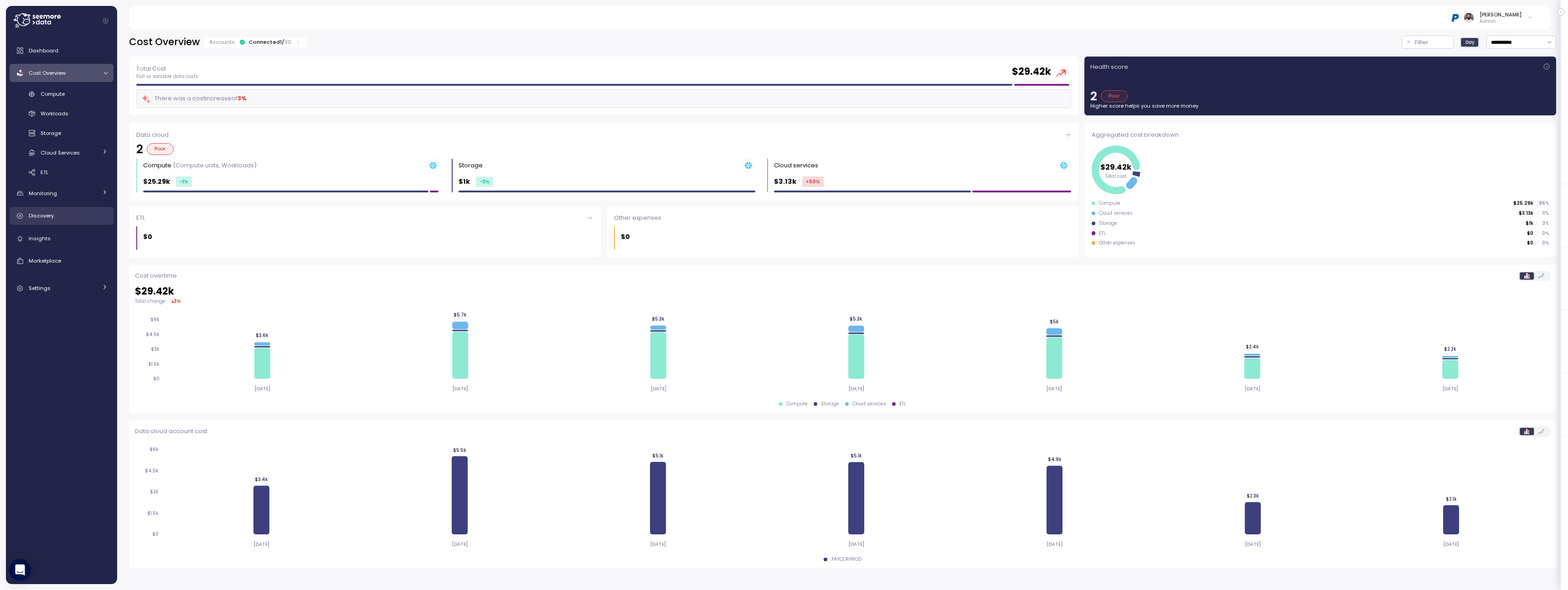
click at [60, 209] on link "Discovery" at bounding box center [61, 216] width 104 height 18
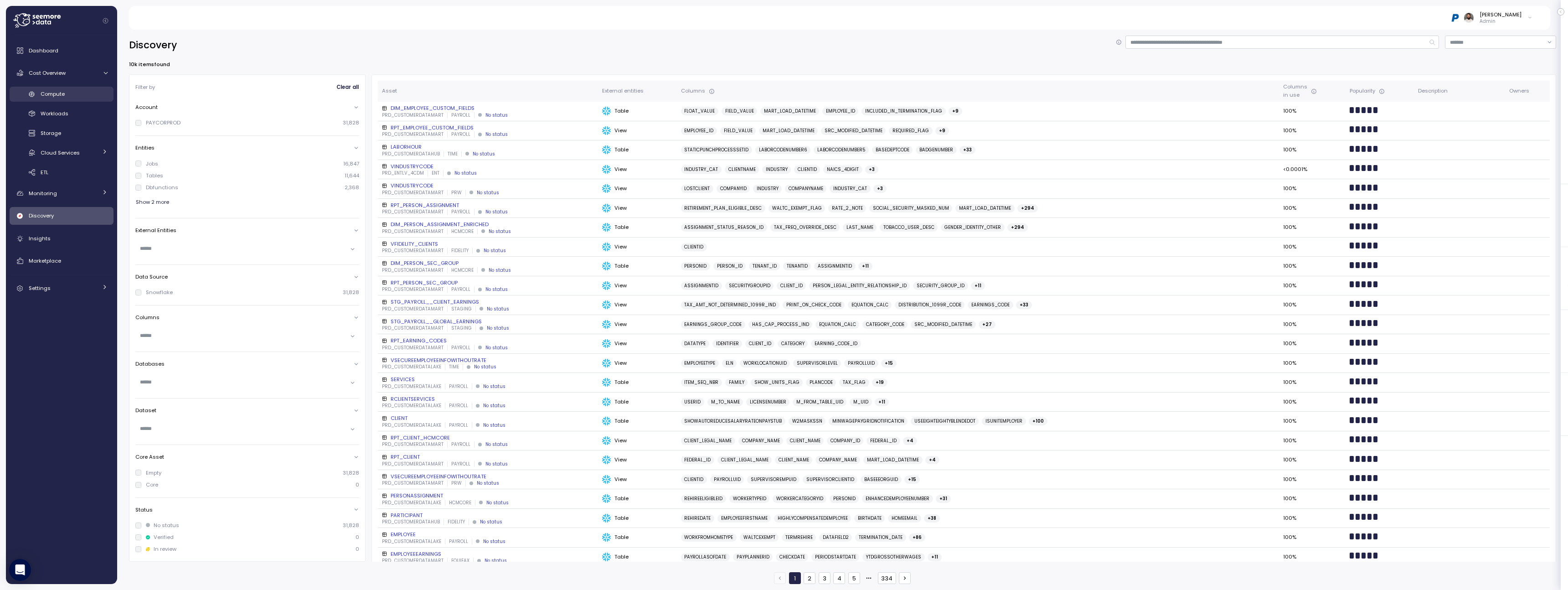
click at [83, 90] on div "Compute" at bounding box center [74, 94] width 67 height 9
